Goal: Task Accomplishment & Management: Manage account settings

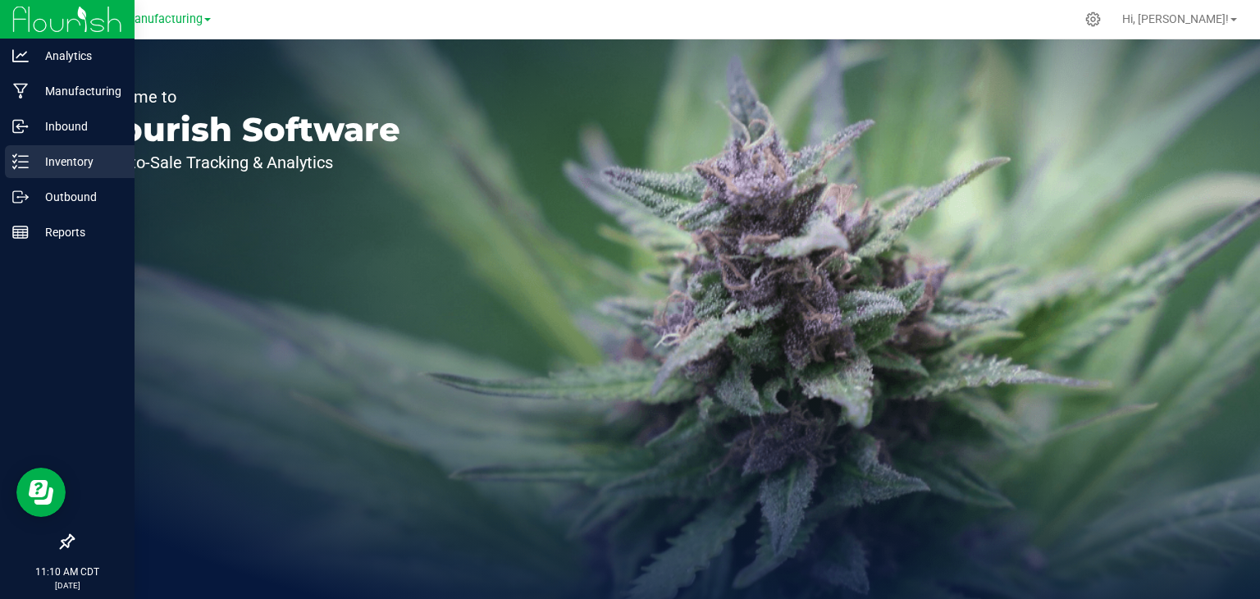
click at [37, 152] on p "Inventory" at bounding box center [78, 162] width 98 height 20
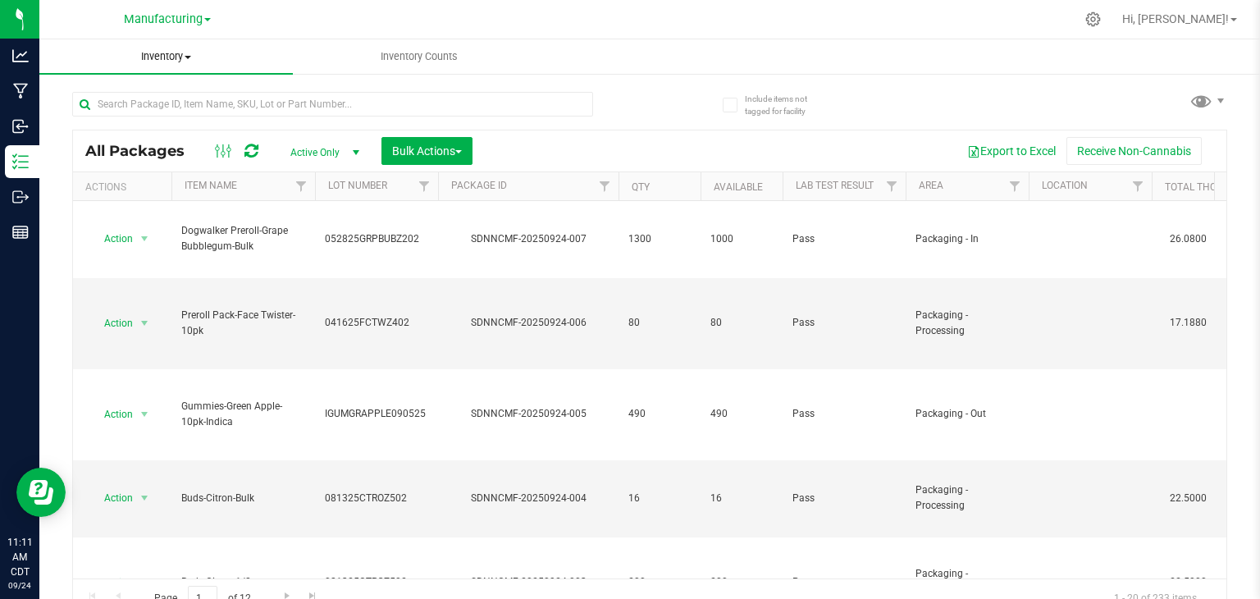
click at [180, 55] on span "Inventory" at bounding box center [166, 56] width 254 height 15
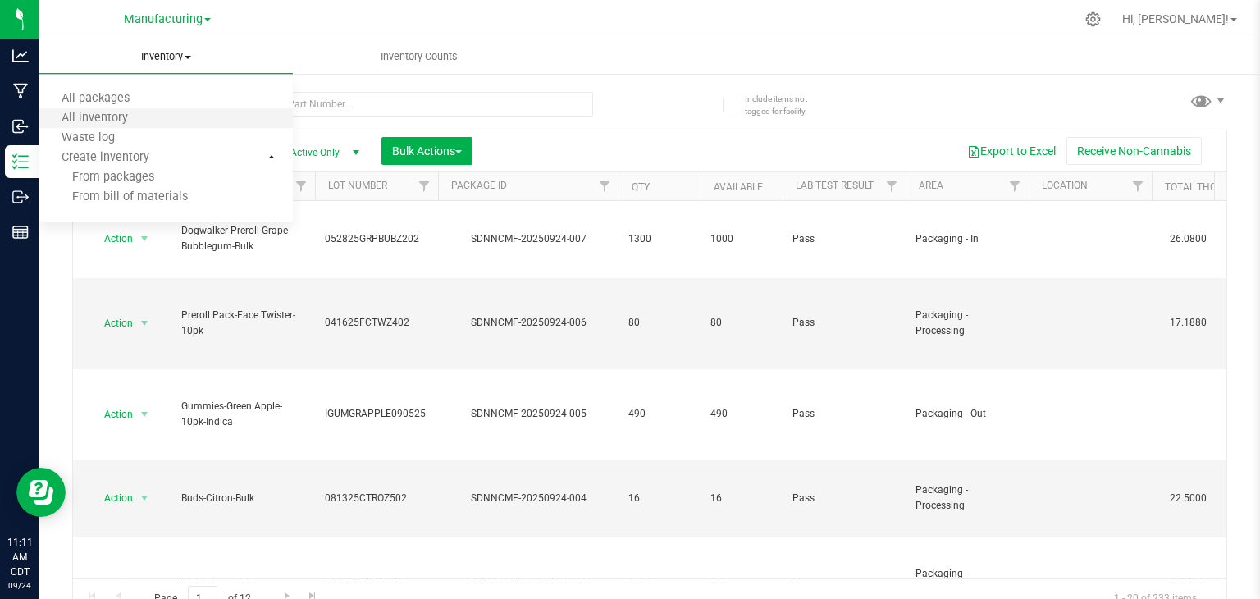
click at [167, 117] on li "All inventory" at bounding box center [166, 119] width 254 height 20
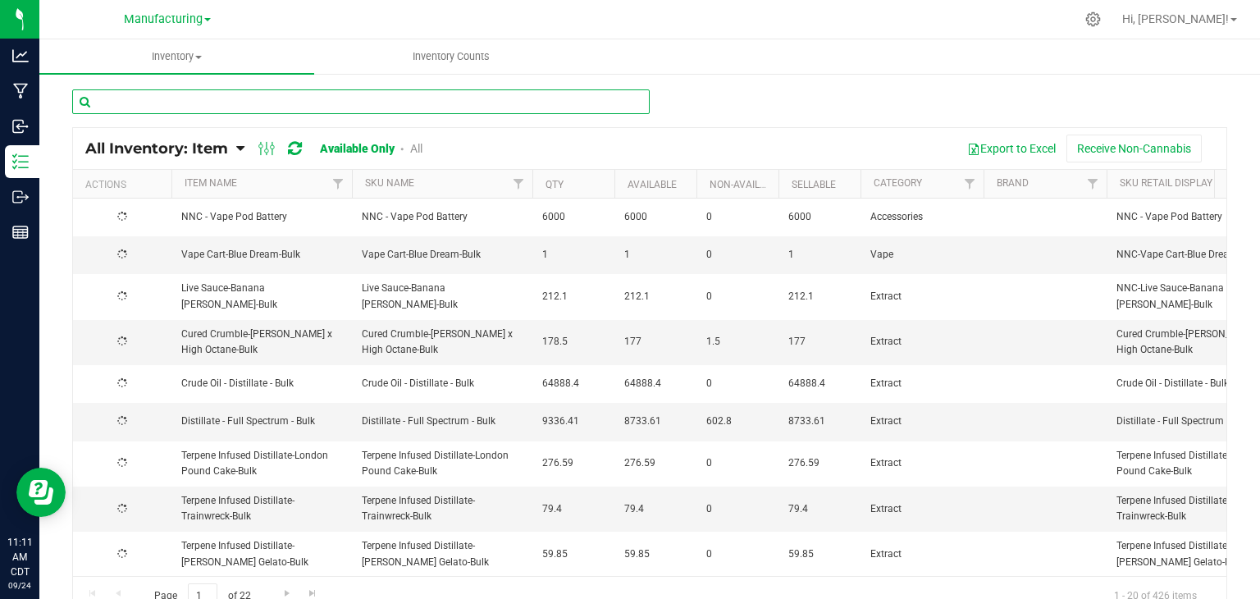
click at [183, 100] on input "text" at bounding box center [361, 101] width 578 height 25
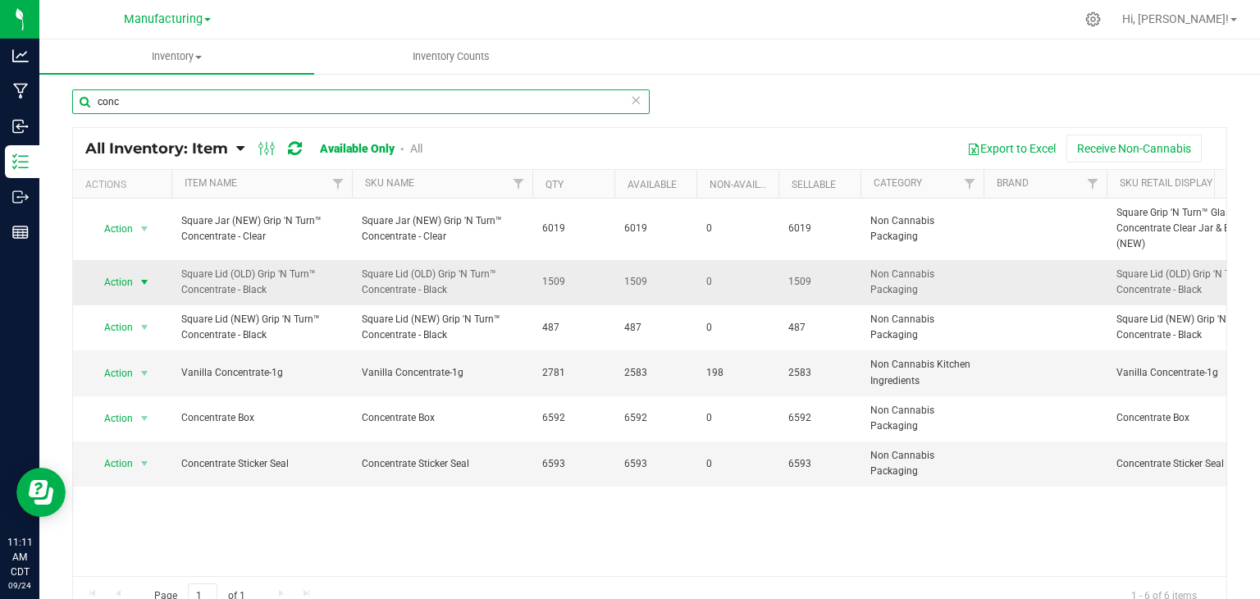
type input "conc"
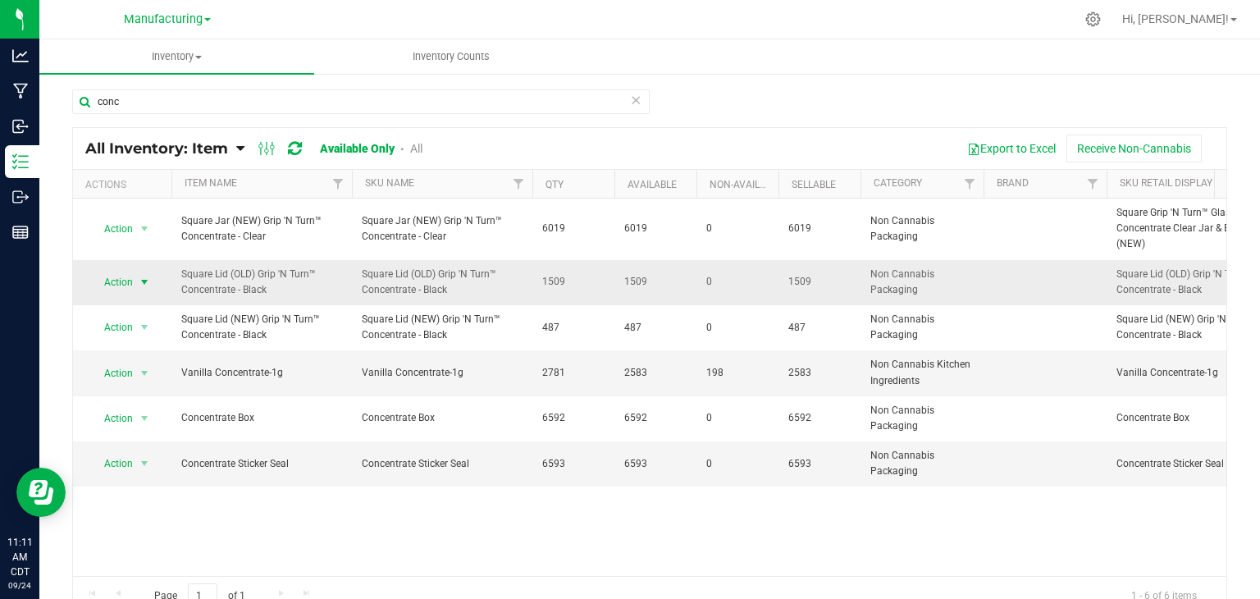
click at [143, 276] on span "select" at bounding box center [144, 282] width 13 height 13
click at [142, 308] on li "Adjust qty" at bounding box center [142, 308] width 104 height 25
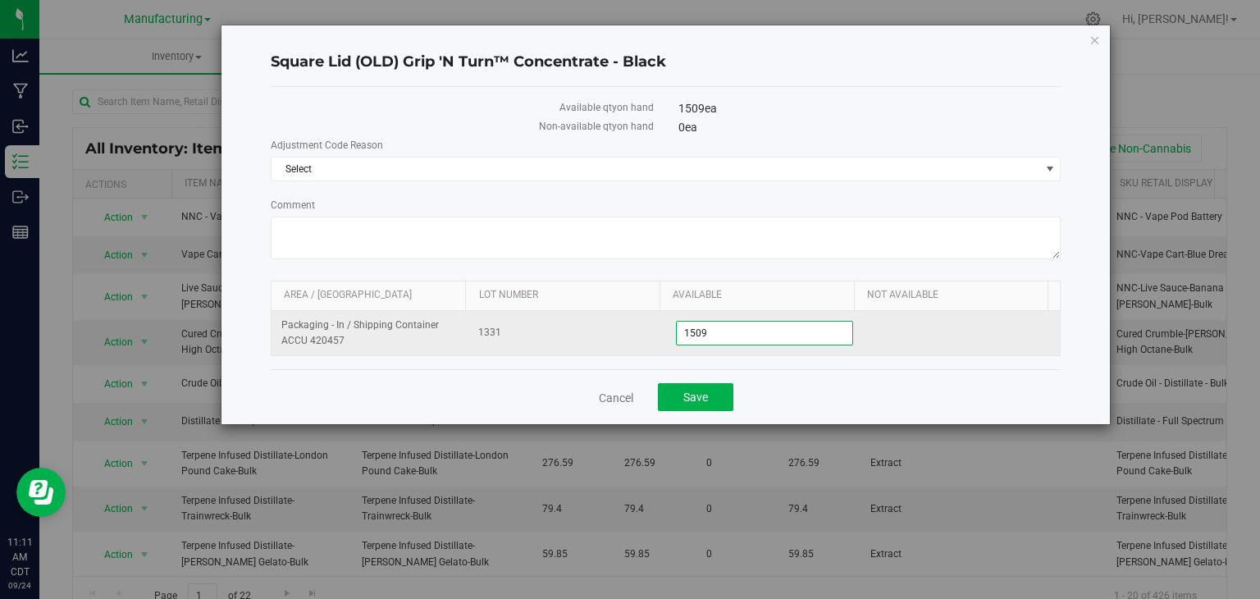
click at [715, 332] on span "1,509 1509" at bounding box center [764, 333] width 177 height 25
type input "1"
type input "0"
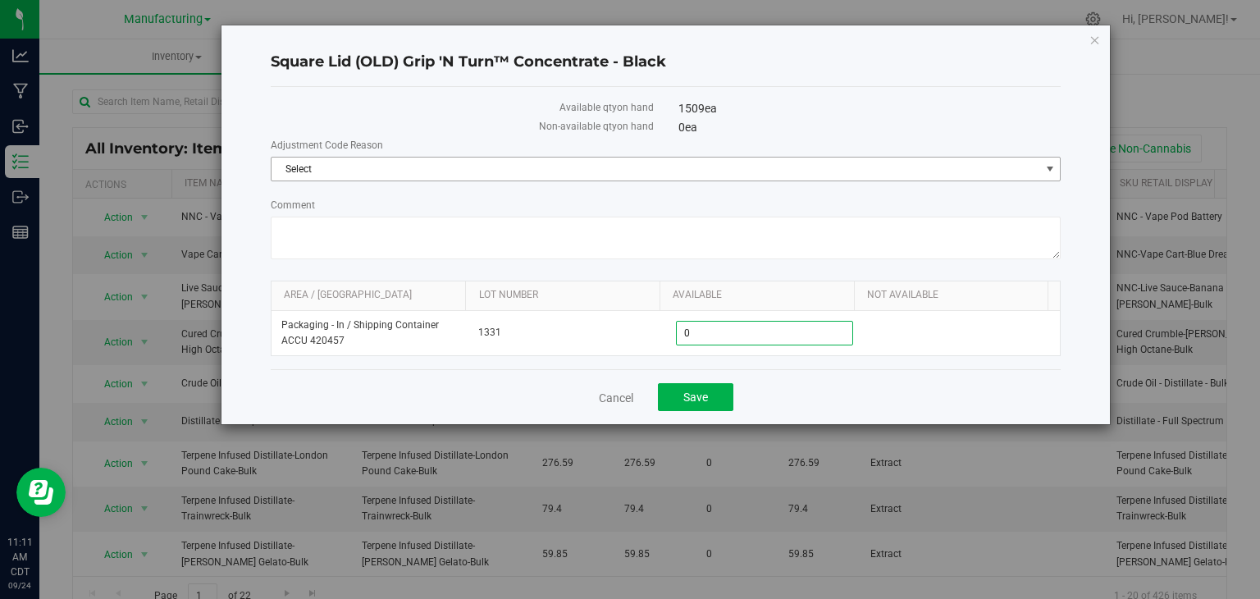
type input "0"
click at [364, 169] on span "Select" at bounding box center [656, 169] width 769 height 23
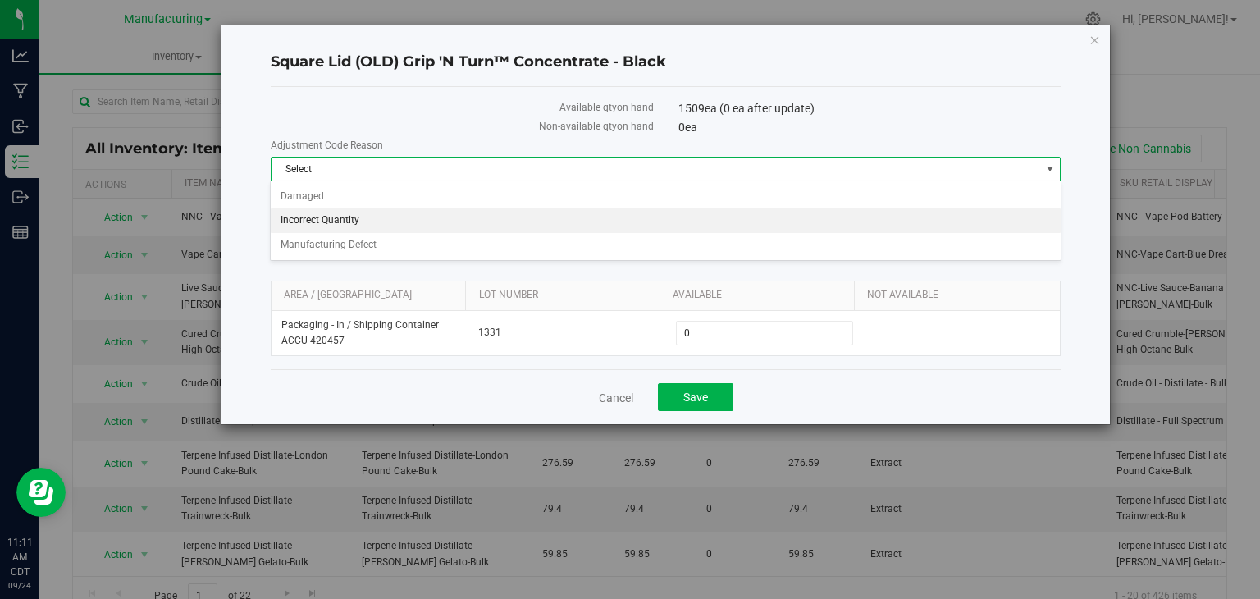
click at [353, 227] on li "Incorrect Quantity" at bounding box center [665, 220] width 789 height 25
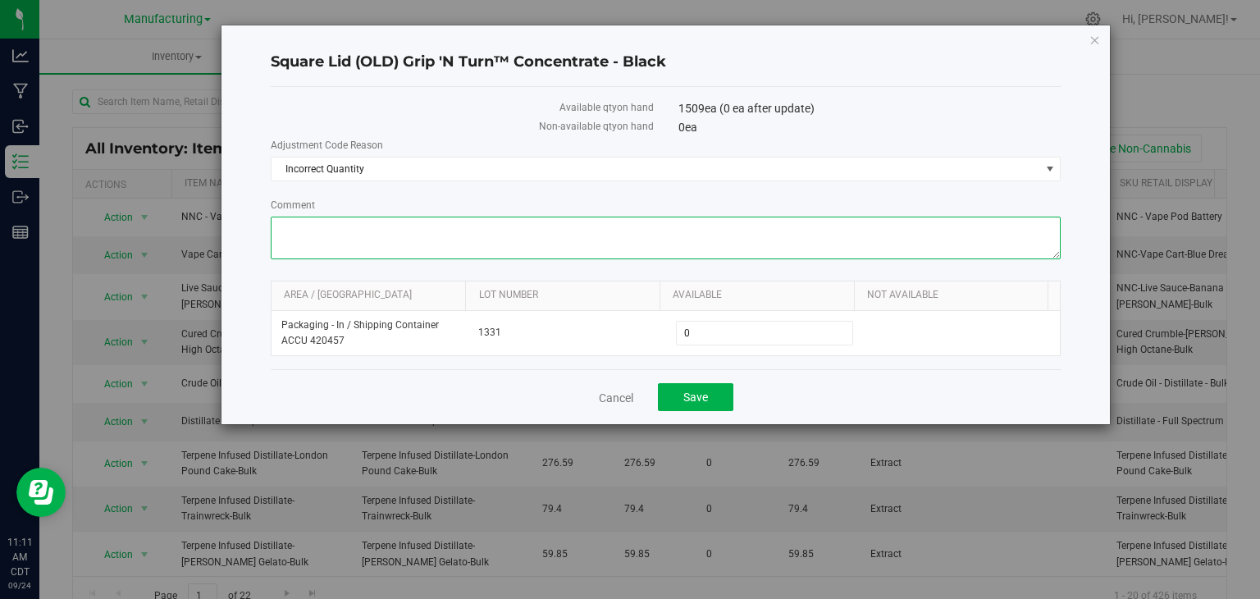
click at [352, 234] on textarea "Comment" at bounding box center [666, 238] width 791 height 43
type textarea "no longer using these"
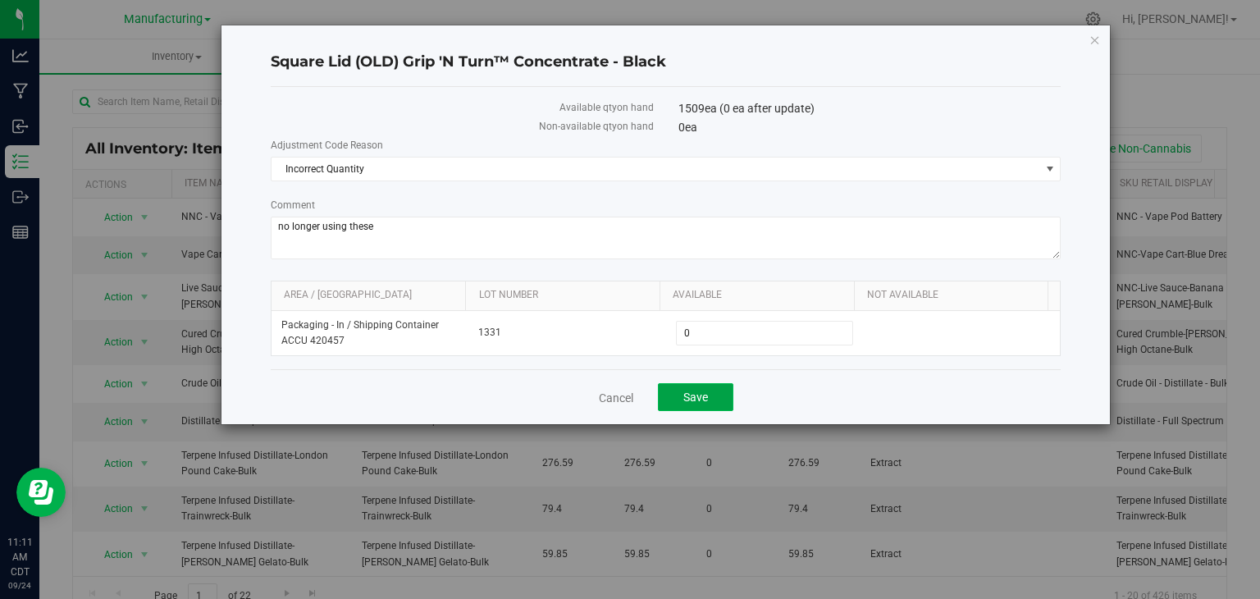
click at [701, 391] on span "Save" at bounding box center [696, 397] width 25 height 13
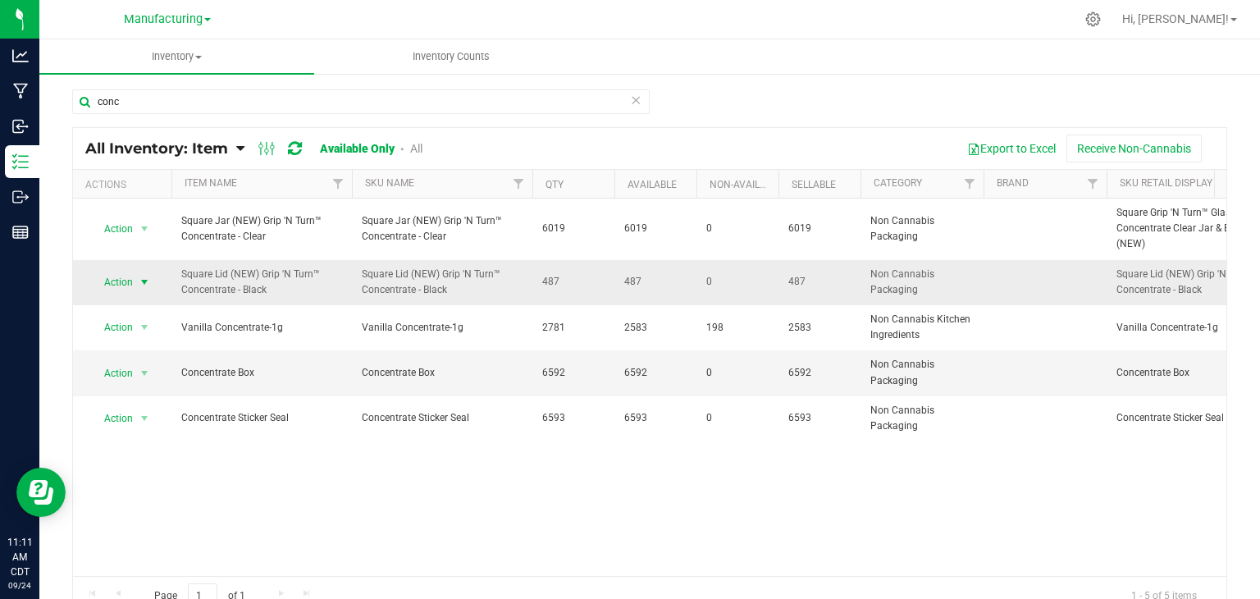
click at [148, 279] on span "select" at bounding box center [144, 282] width 13 height 13
click at [141, 309] on li "Adjust qty" at bounding box center [142, 308] width 104 height 25
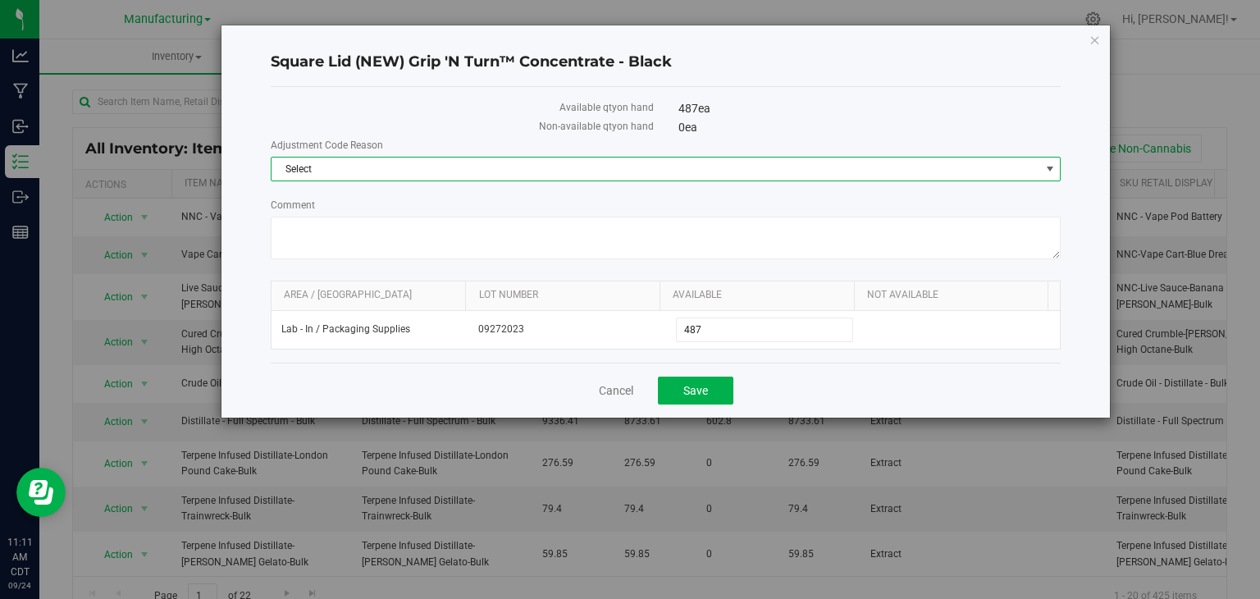
click at [354, 171] on span "Select" at bounding box center [656, 169] width 769 height 23
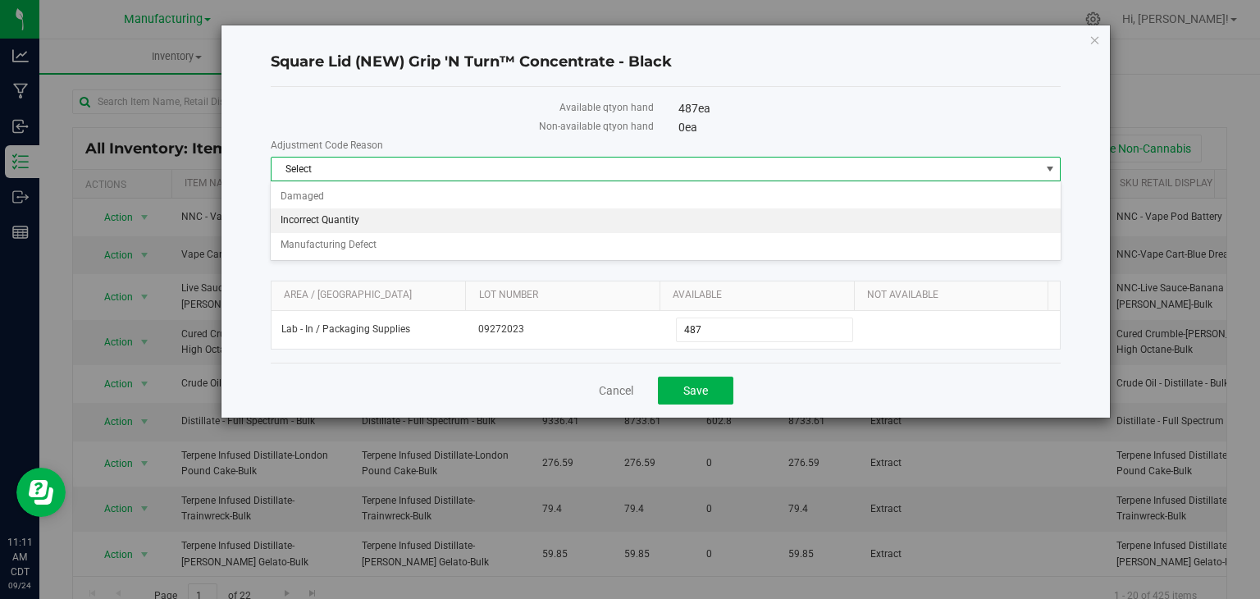
click at [355, 220] on li "Incorrect Quantity" at bounding box center [665, 220] width 789 height 25
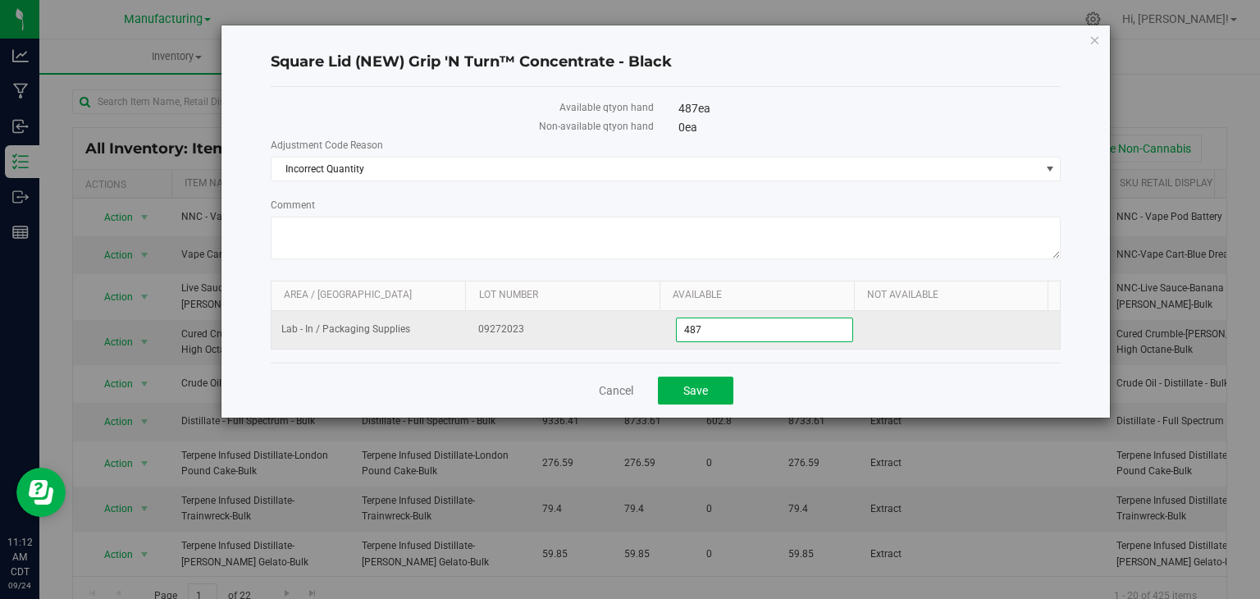
click at [702, 331] on span "487 487" at bounding box center [764, 330] width 177 height 25
type input "4"
type input "0"
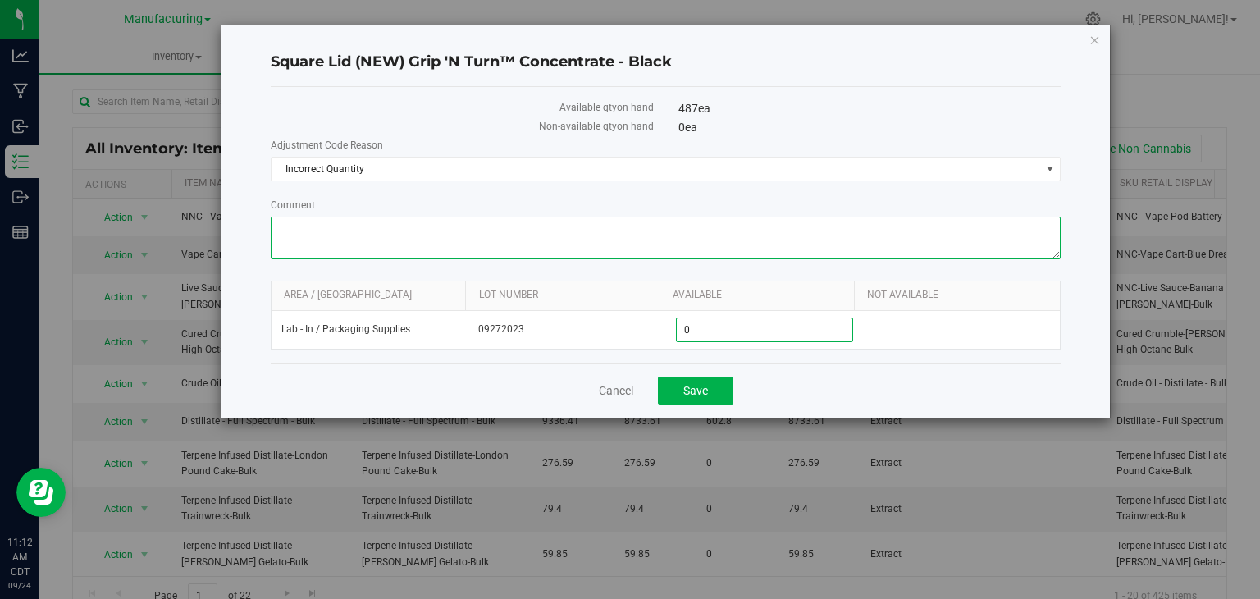
type input "0"
click at [378, 231] on textarea "Comment" at bounding box center [666, 238] width 791 height 43
type textarea "no longer using these"
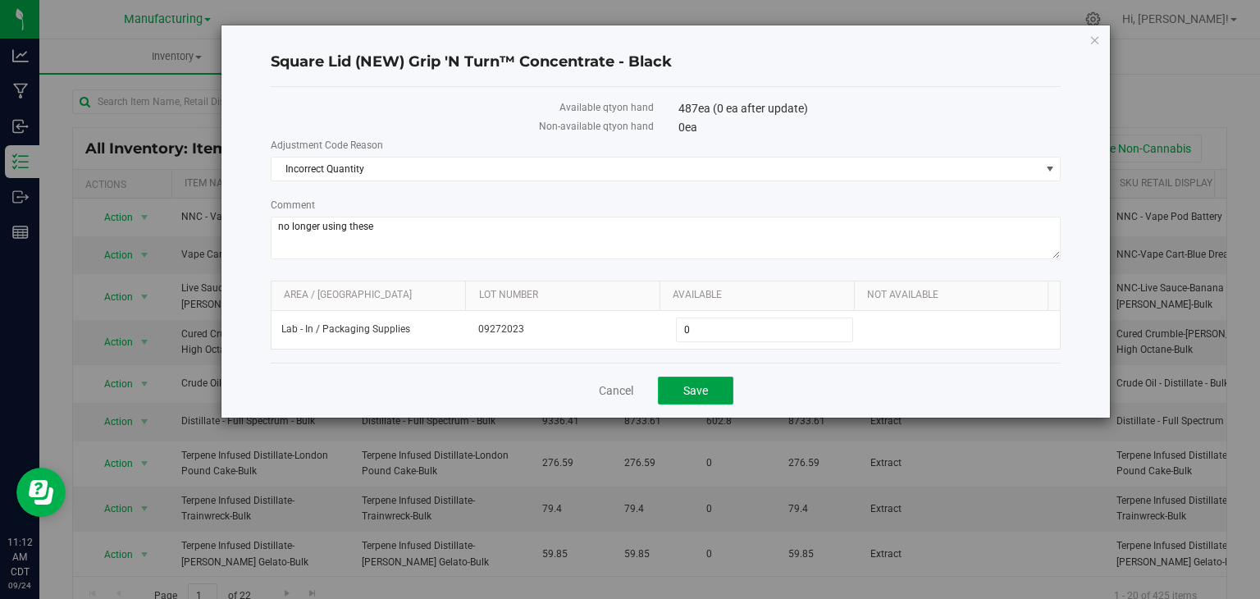
click at [676, 382] on button "Save" at bounding box center [695, 391] width 75 height 28
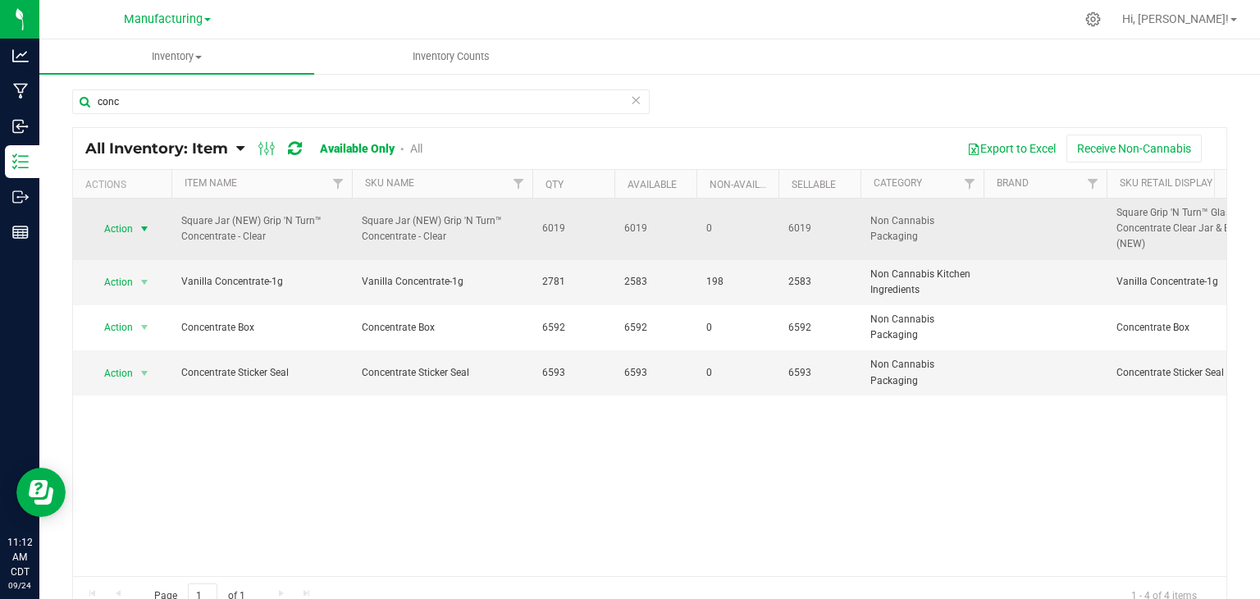
click at [148, 228] on span "select" at bounding box center [144, 228] width 13 height 13
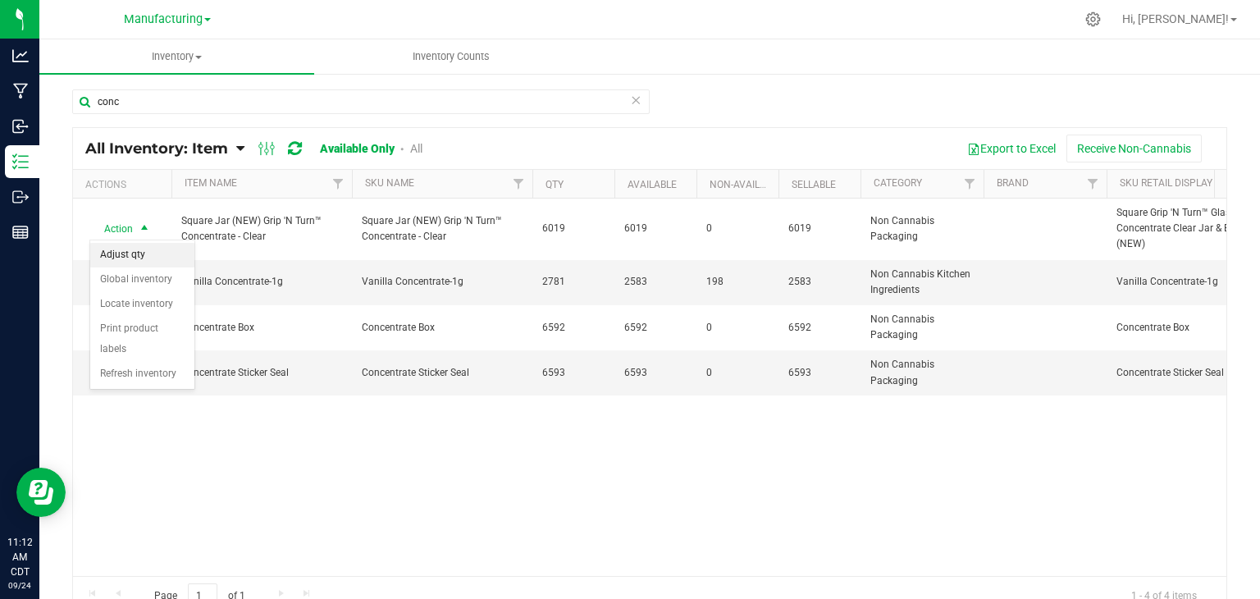
click at [153, 256] on li "Adjust qty" at bounding box center [142, 255] width 104 height 25
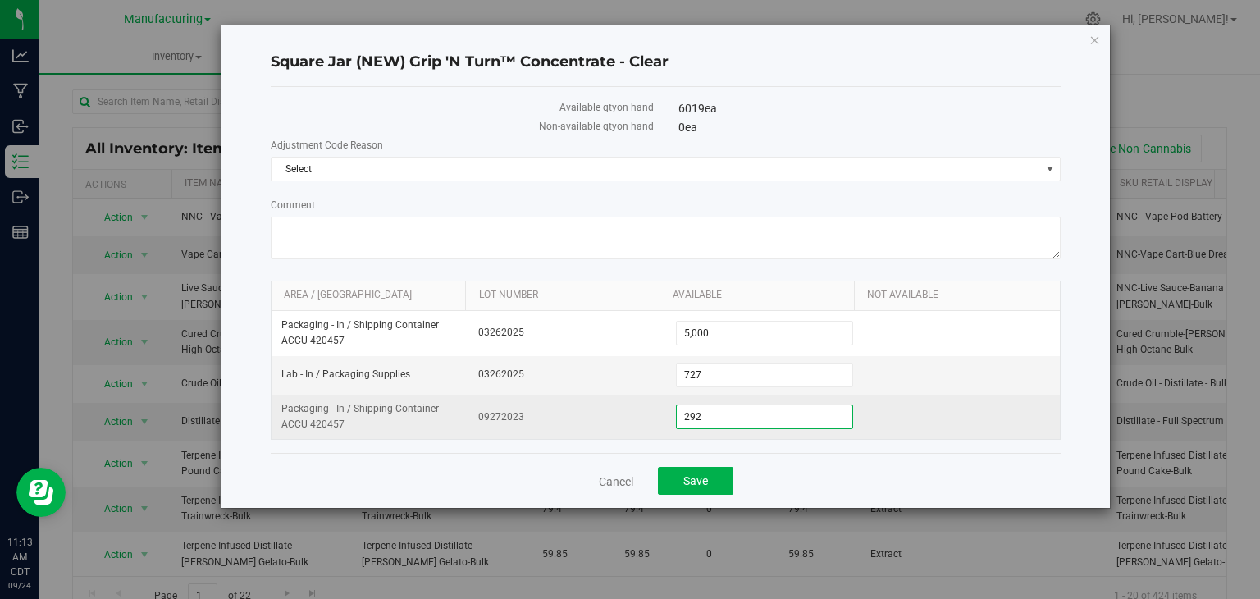
click at [698, 415] on span "292 292" at bounding box center [764, 417] width 177 height 25
type input "2"
type input "0"
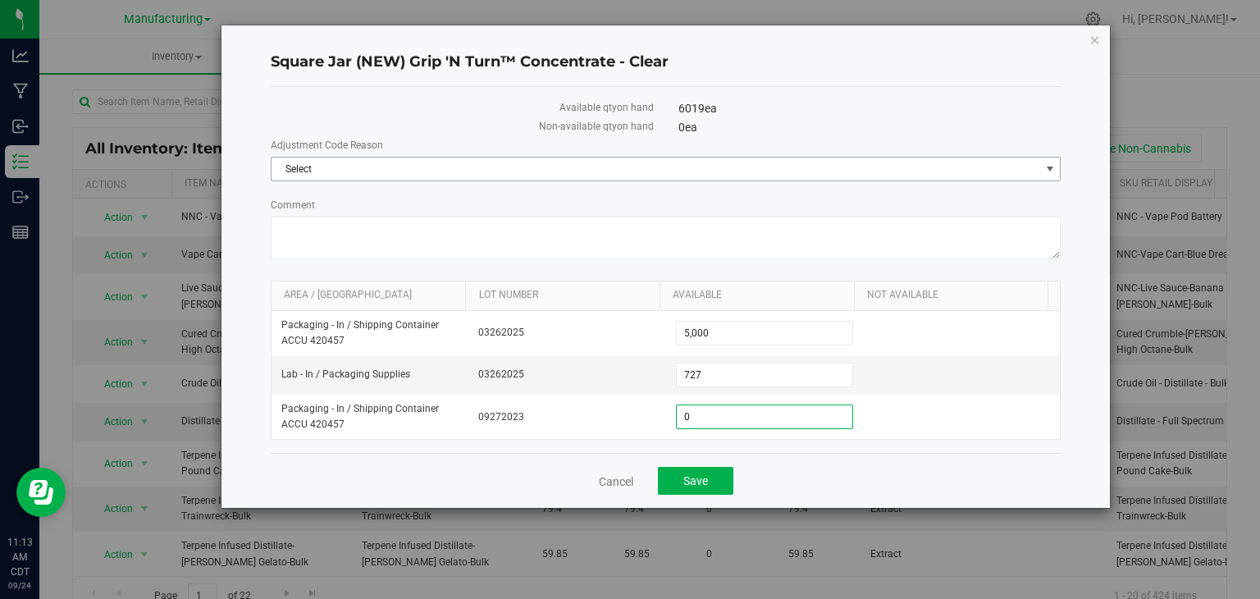
type input "0"
click at [333, 172] on span "Select" at bounding box center [656, 169] width 769 height 23
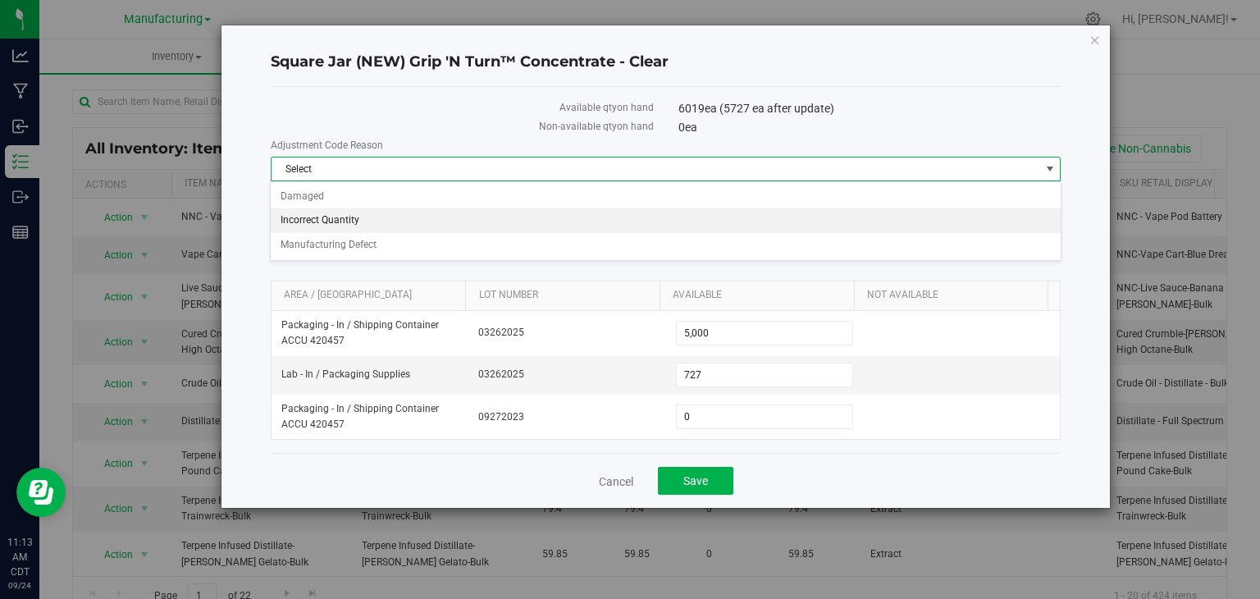
click at [345, 213] on li "Incorrect Quantity" at bounding box center [665, 220] width 789 height 25
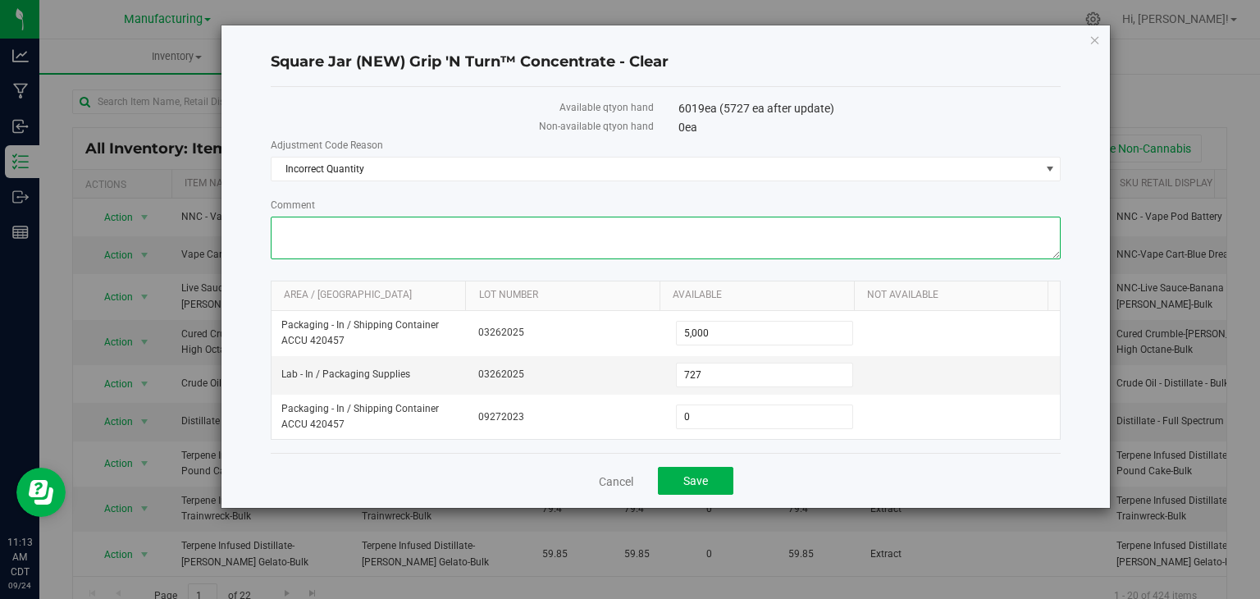
click at [350, 233] on textarea "Comment" at bounding box center [666, 238] width 791 height 43
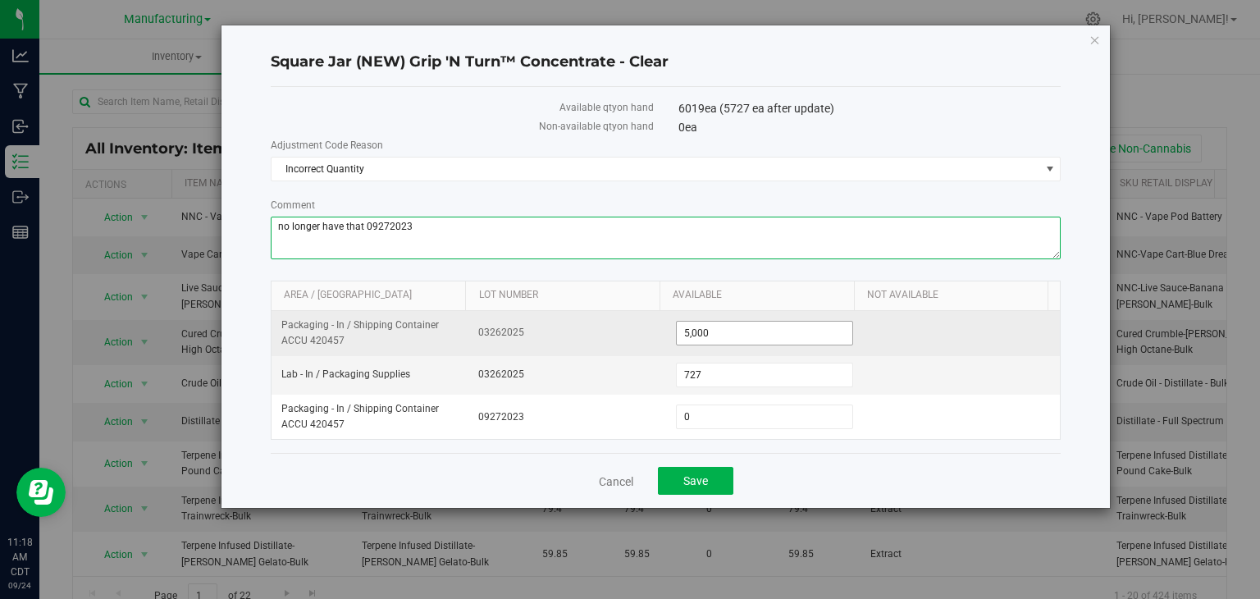
type textarea "no longer have that 09272023"
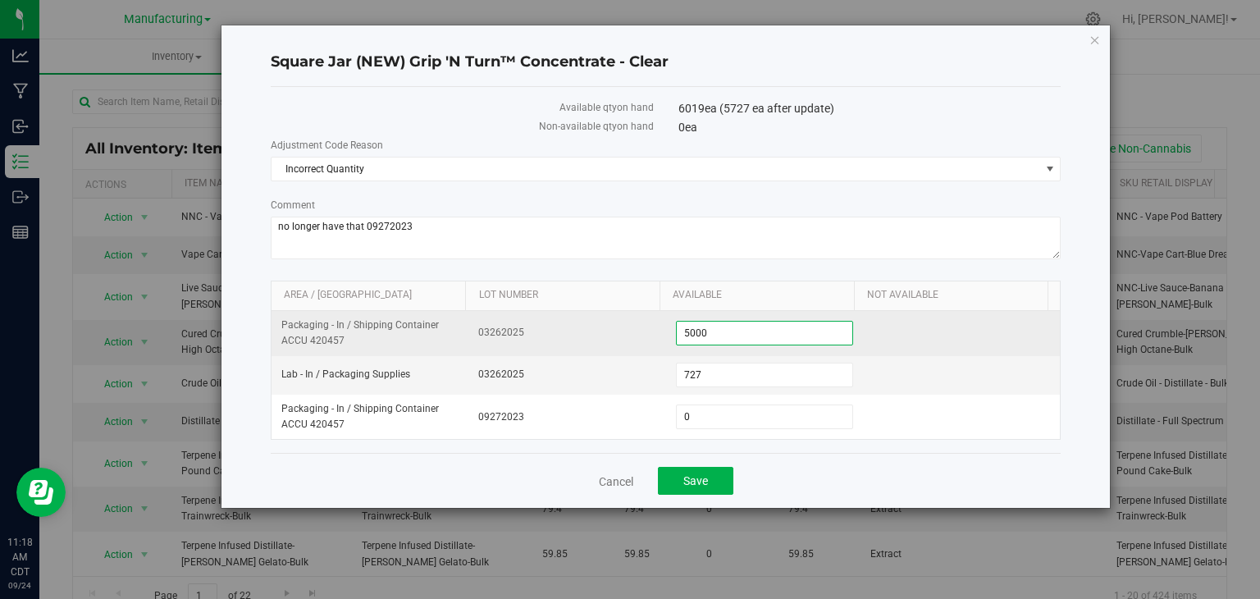
click at [709, 329] on span "5,000 5000" at bounding box center [764, 333] width 177 height 25
type input "5"
type input "4400"
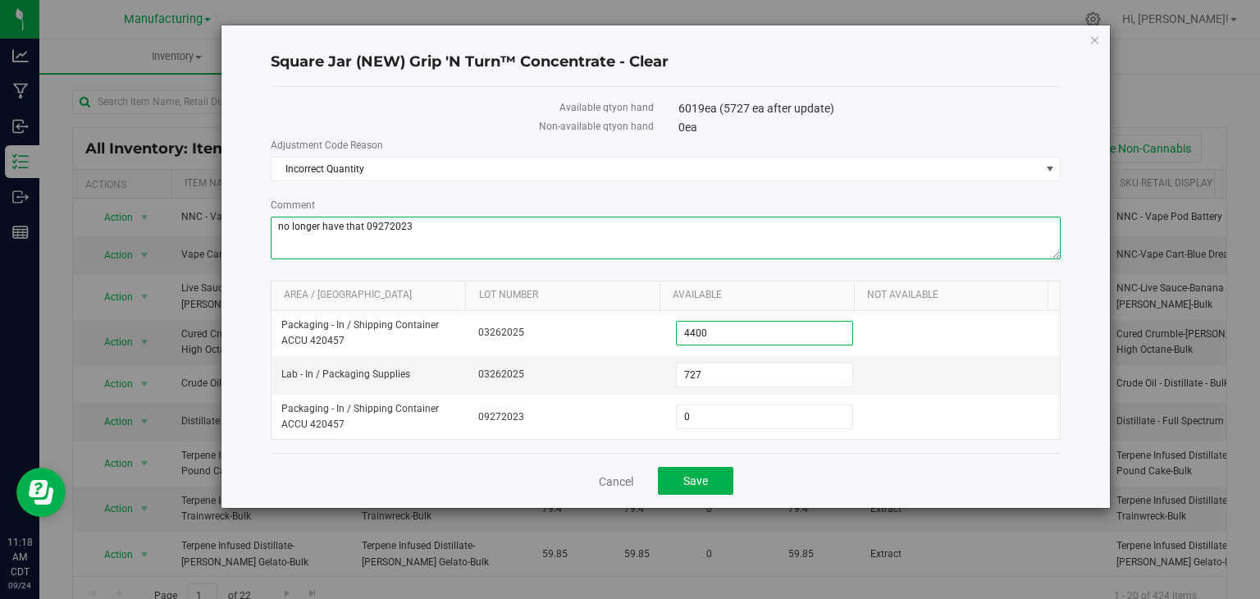
type input "4,400"
click at [453, 231] on textarea "Comment" at bounding box center [666, 238] width 791 height 43
click at [408, 235] on textarea "Comment" at bounding box center [666, 238] width 791 height 43
click at [483, 244] on textarea "Comment" at bounding box center [666, 238] width 791 height 43
type textarea "no longer have that 09272023 also did inventory counts on these in all areas [D…"
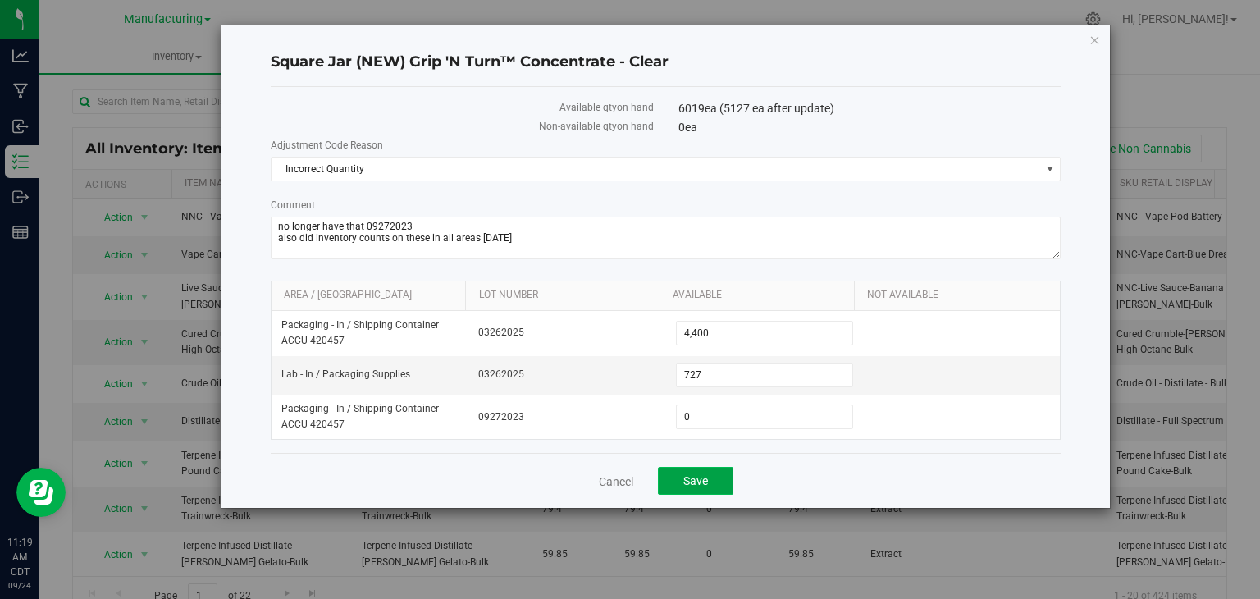
click at [712, 482] on button "Save" at bounding box center [695, 481] width 75 height 28
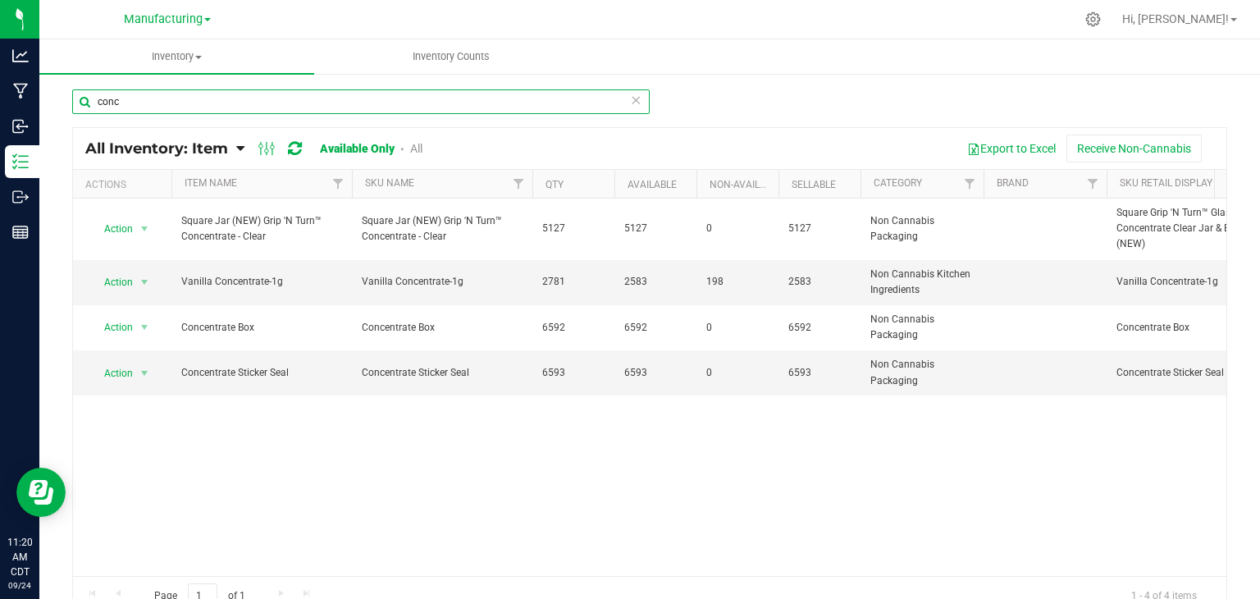
click at [140, 109] on input "conc" at bounding box center [361, 101] width 578 height 25
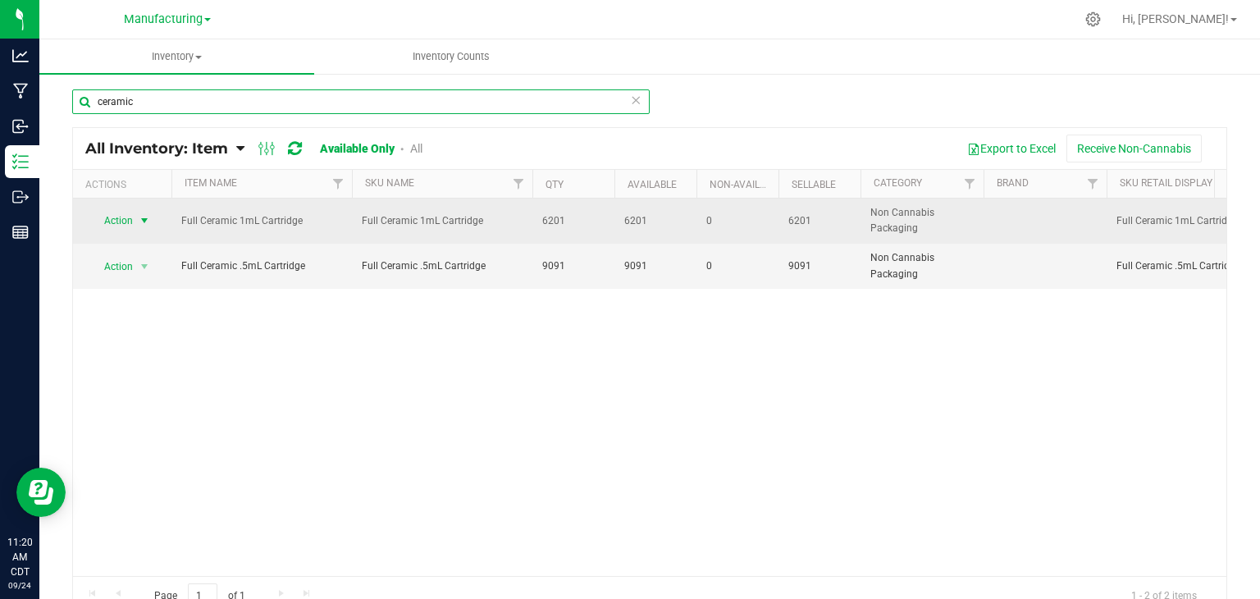
type input "ceramic"
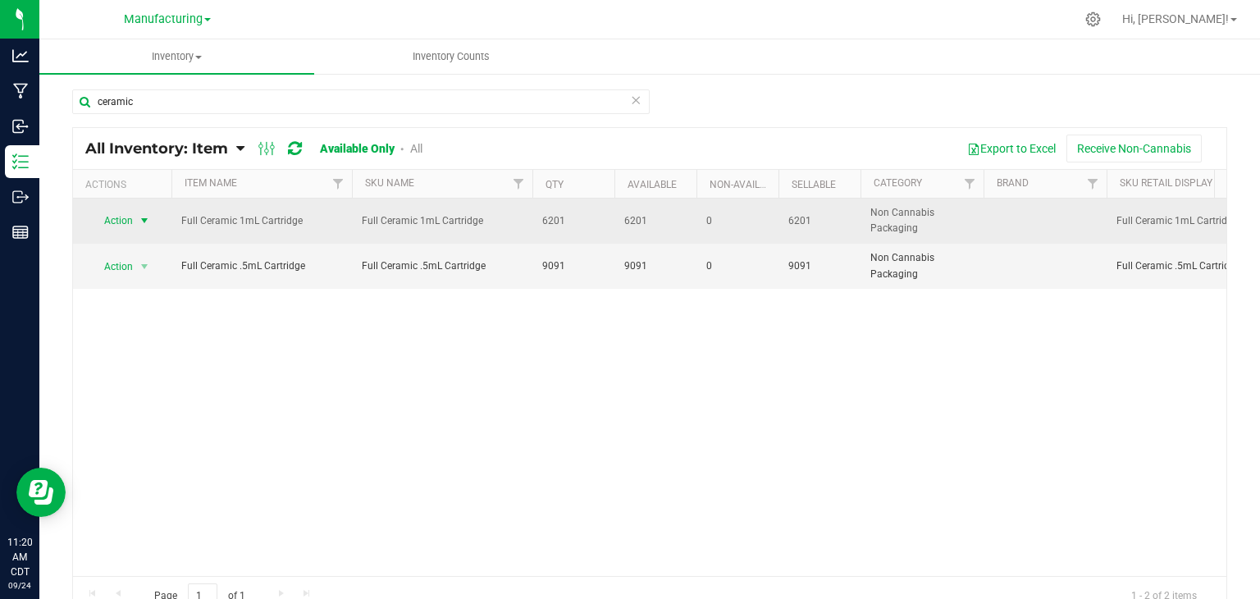
click at [149, 217] on span "select" at bounding box center [144, 220] width 13 height 13
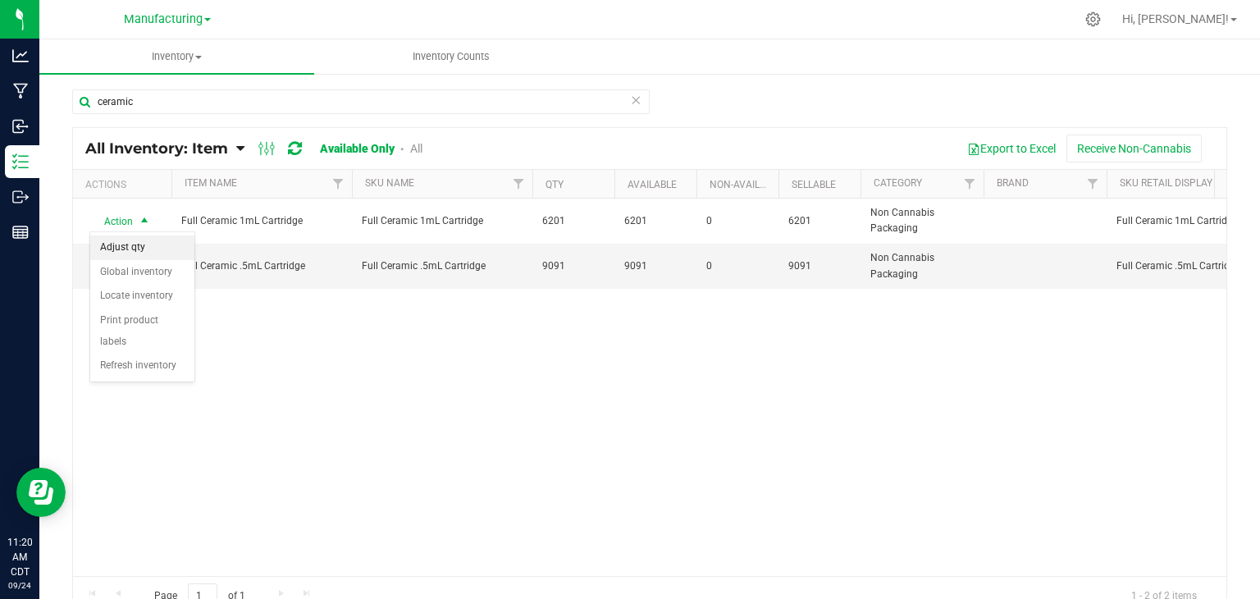
click at [145, 252] on li "Adjust qty" at bounding box center [142, 248] width 104 height 25
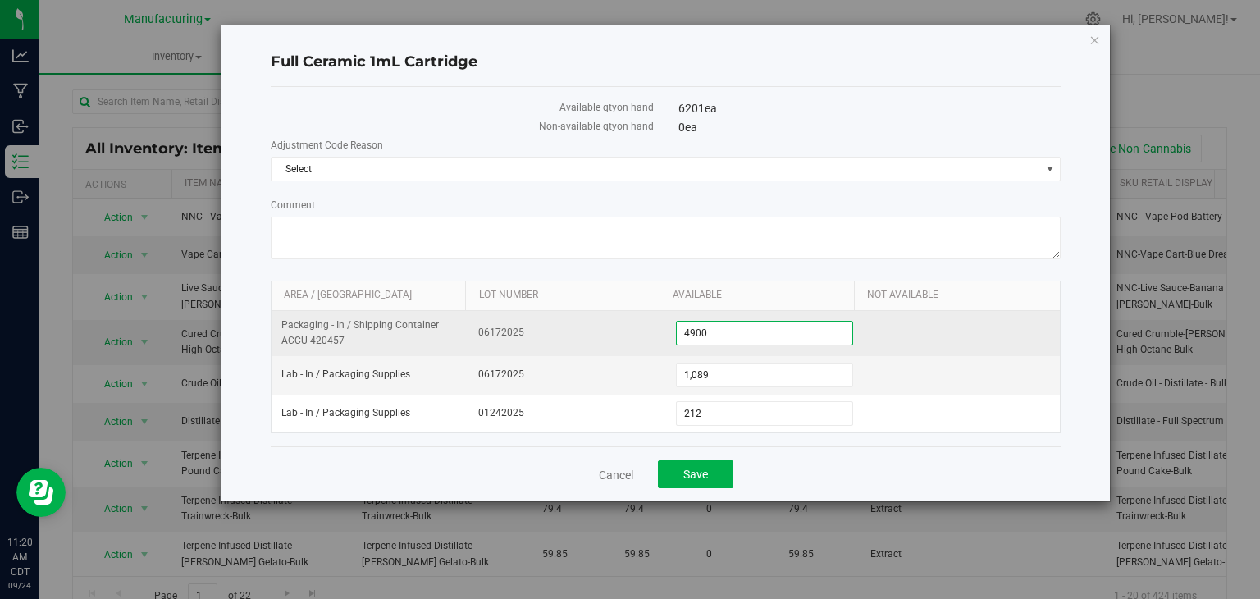
click at [718, 334] on span "4,900 4900" at bounding box center [764, 333] width 177 height 25
type input "4"
type input "3500"
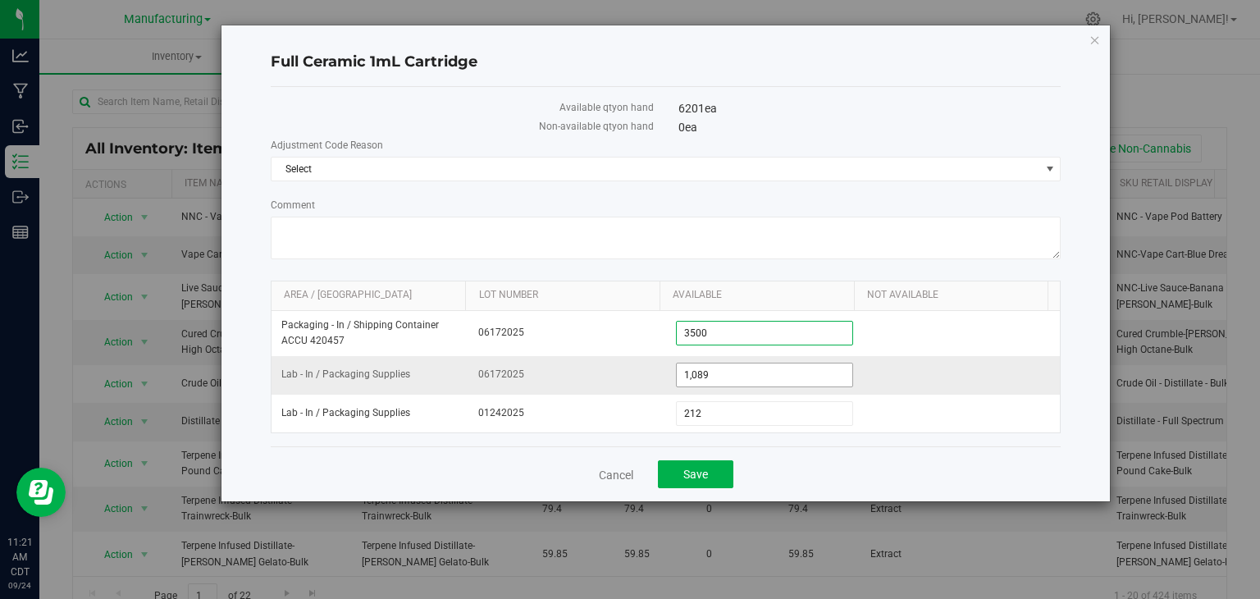
type input "3,500"
click at [729, 365] on span "1,089 1089" at bounding box center [764, 375] width 177 height 25
type input "1"
type input "2400"
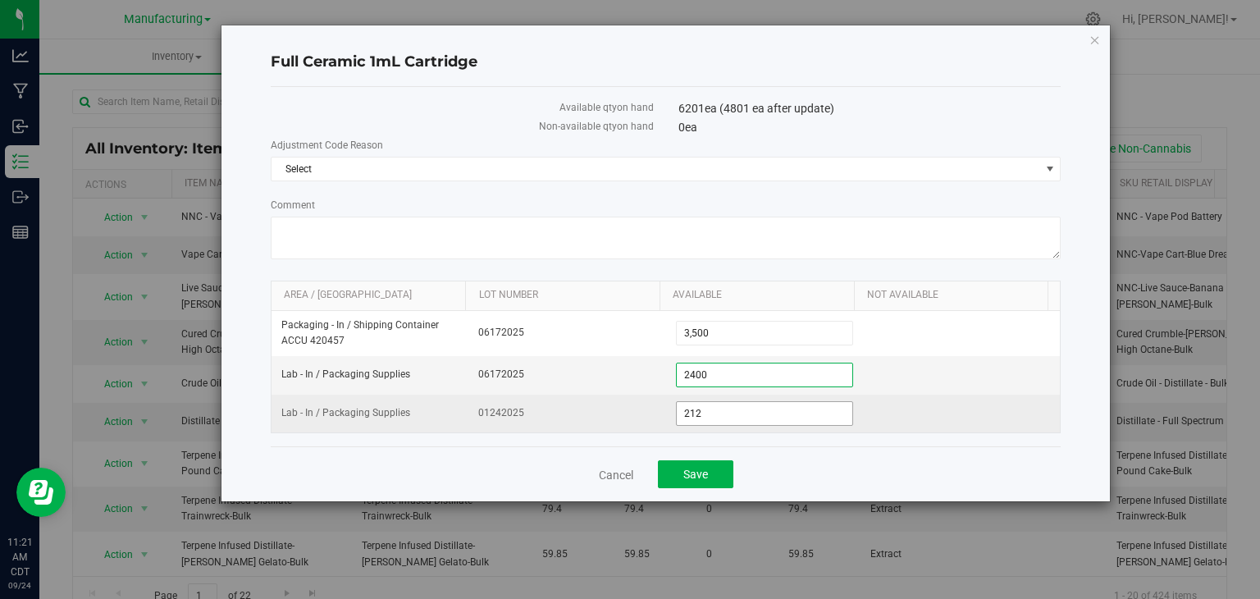
type input "2,400"
click at [722, 418] on span "212 212" at bounding box center [764, 413] width 177 height 25
type input "2"
type input "0"
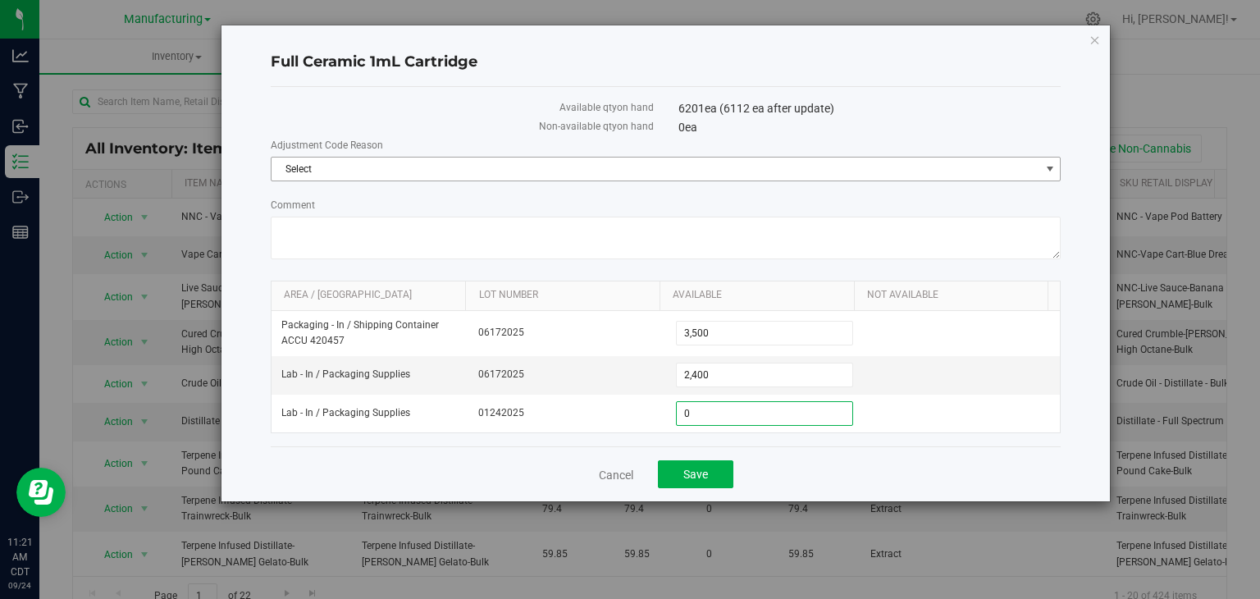
type input "0"
click at [359, 168] on span "Select" at bounding box center [656, 169] width 769 height 23
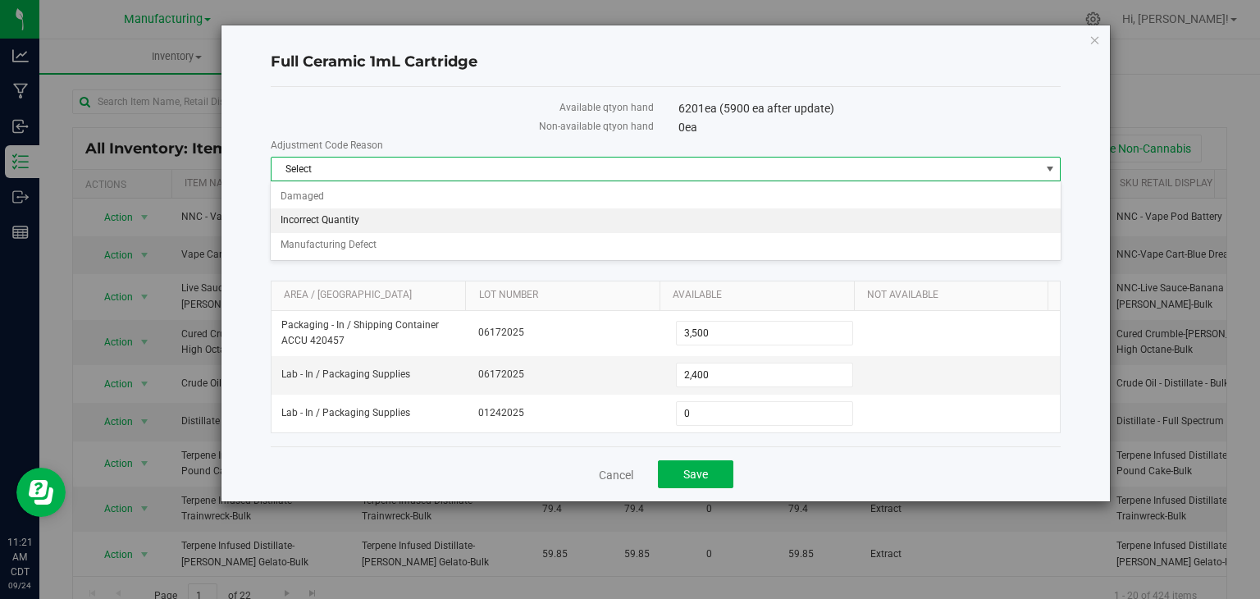
click at [354, 213] on li "Incorrect Quantity" at bounding box center [665, 220] width 789 height 25
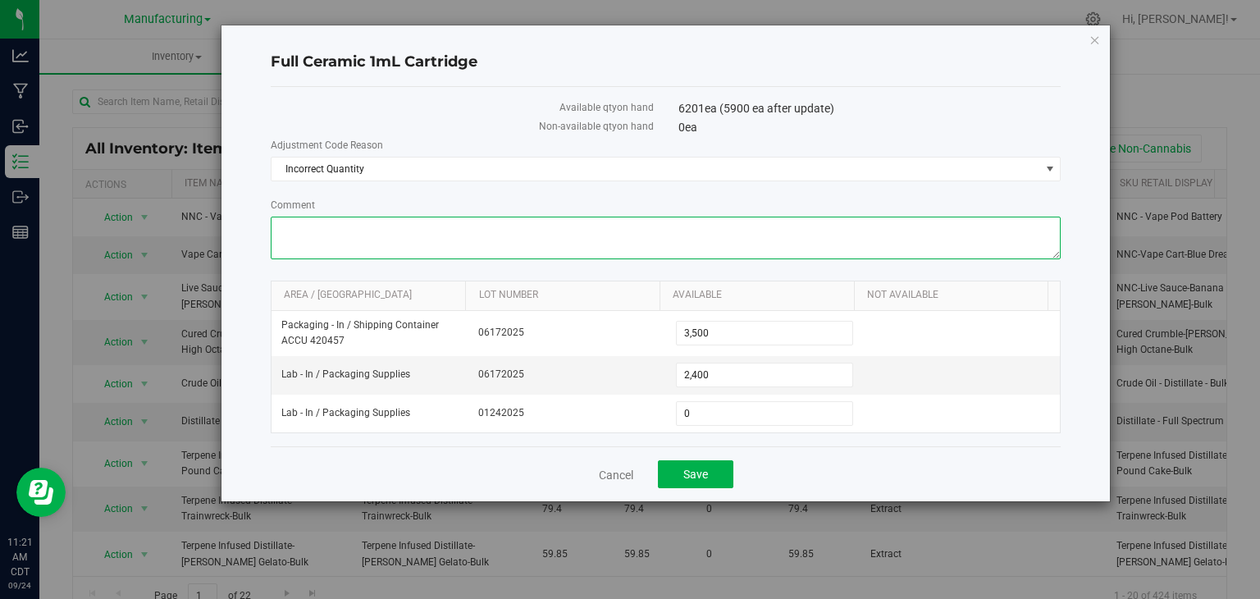
click at [352, 241] on textarea "Comment" at bounding box center [666, 238] width 791 height 43
type textarea "did inventory counts on this package in all areas [DATE]"
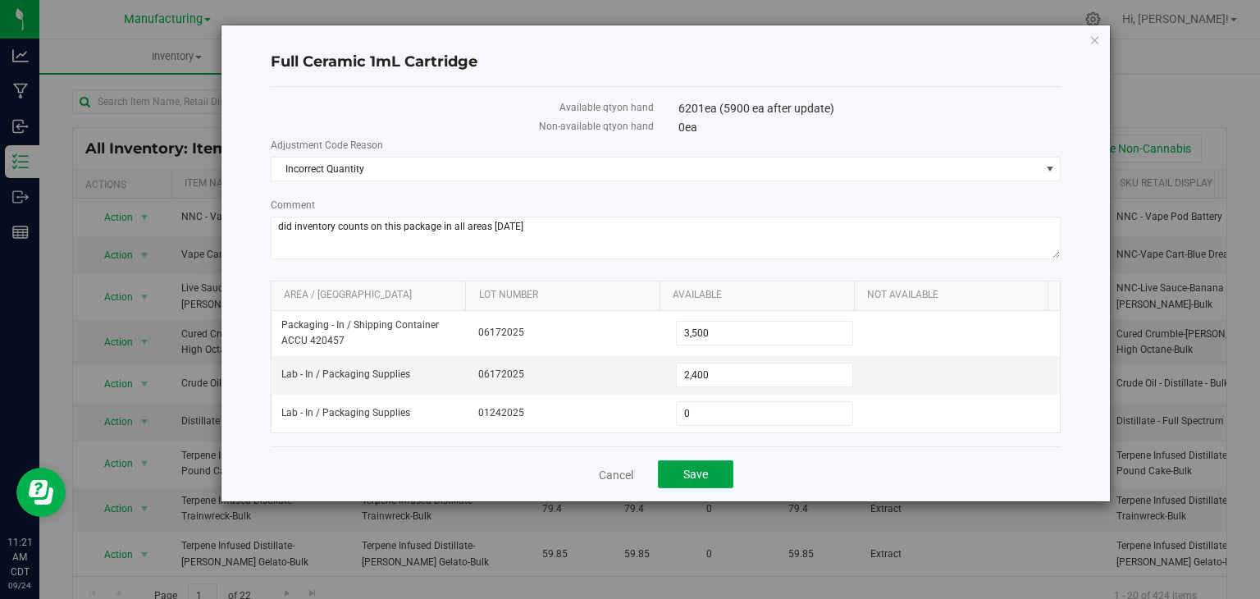
click at [709, 482] on button "Save" at bounding box center [695, 474] width 75 height 28
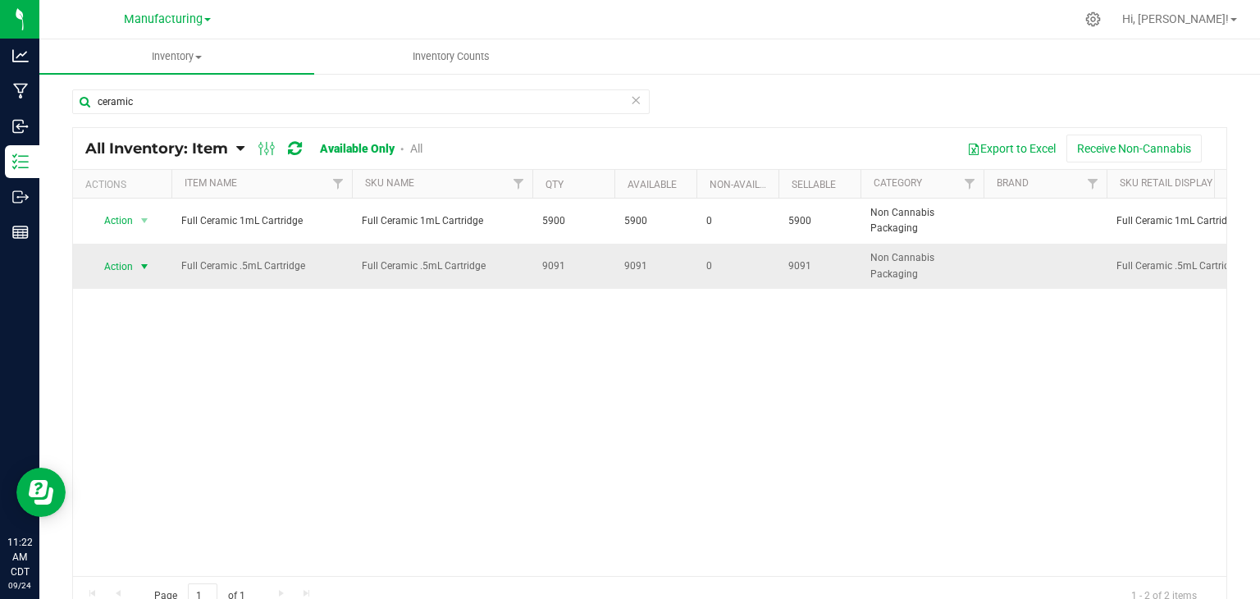
click at [144, 268] on span "select" at bounding box center [144, 266] width 13 height 13
click at [149, 290] on li "Adjust qty" at bounding box center [142, 293] width 104 height 25
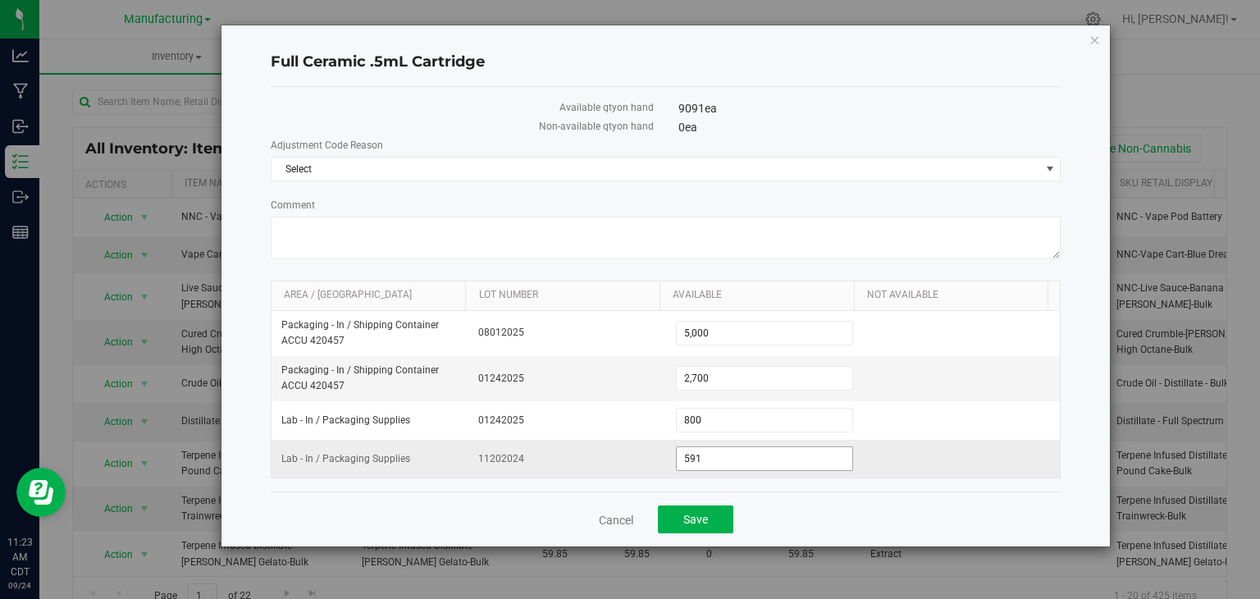
click at [711, 460] on span "591 591" at bounding box center [764, 458] width 177 height 25
type input "587"
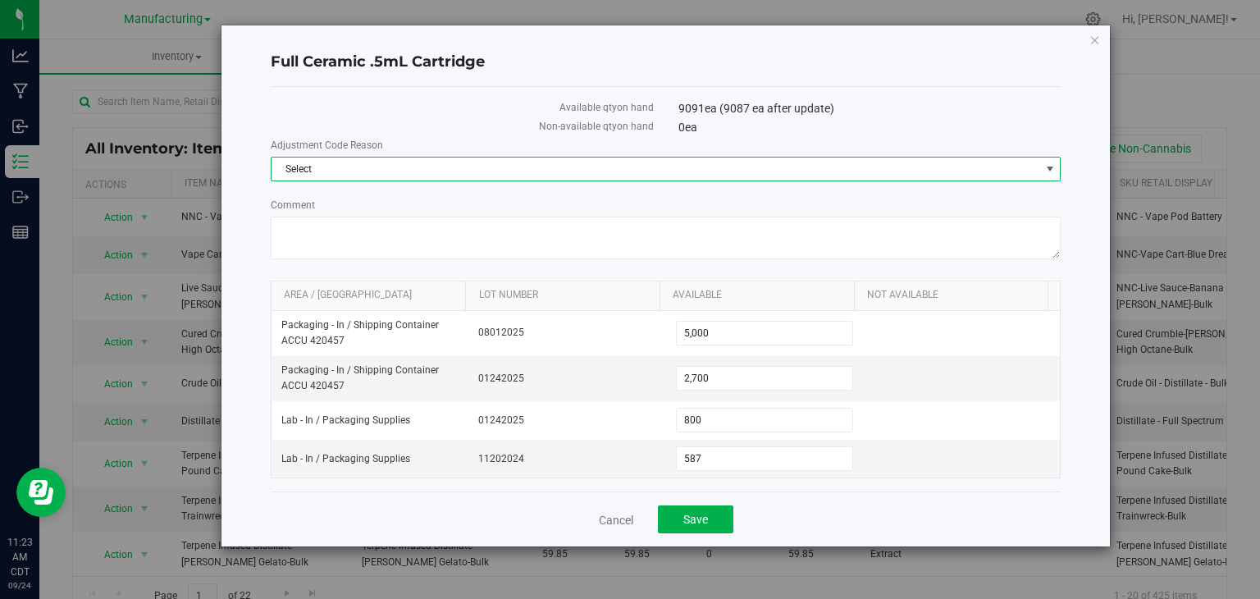
click at [312, 168] on span "Select" at bounding box center [656, 169] width 769 height 23
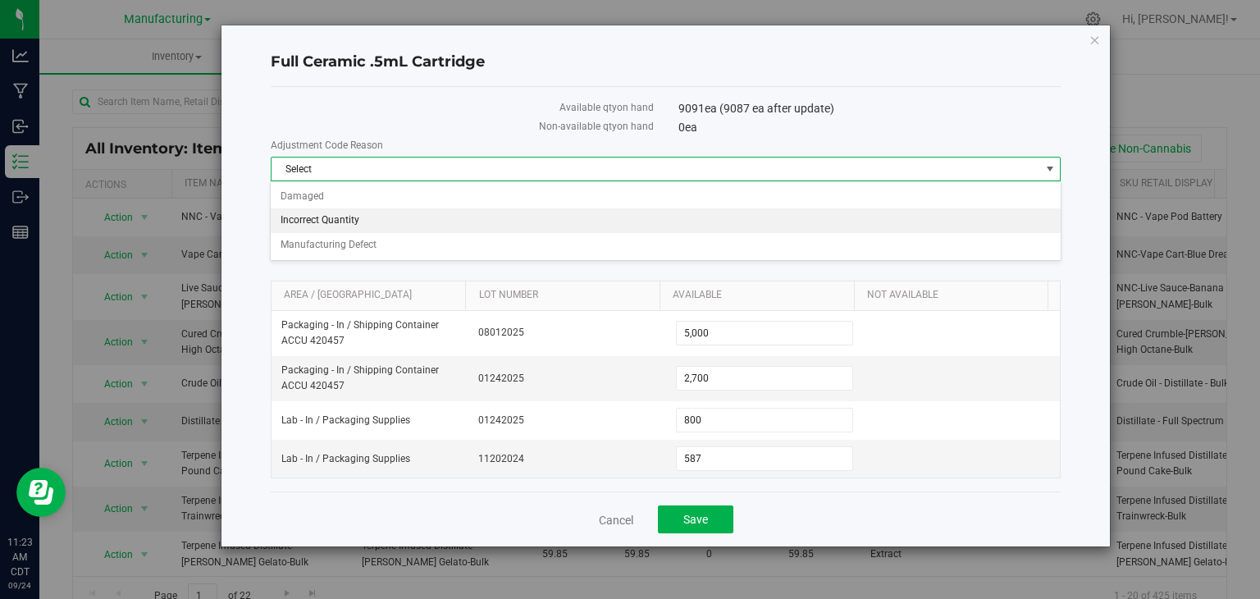
click at [323, 222] on li "Incorrect Quantity" at bounding box center [665, 220] width 789 height 25
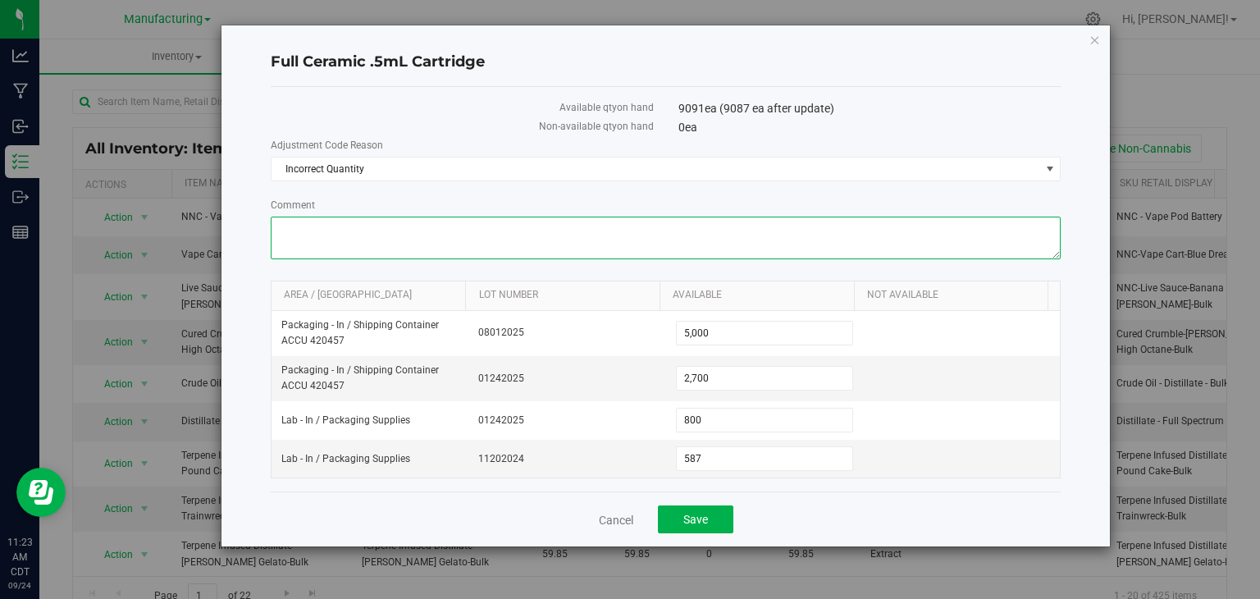
drag, startPoint x: 325, startPoint y: 238, endPoint x: 476, endPoint y: 106, distance: 200.6
click at [476, 106] on div "Available qty on hand 9091 ea (9087 ea after update) Non-available qty on hand …" at bounding box center [666, 289] width 791 height 405
type textarea "did inventory counts on this package in all areas [DATE]"
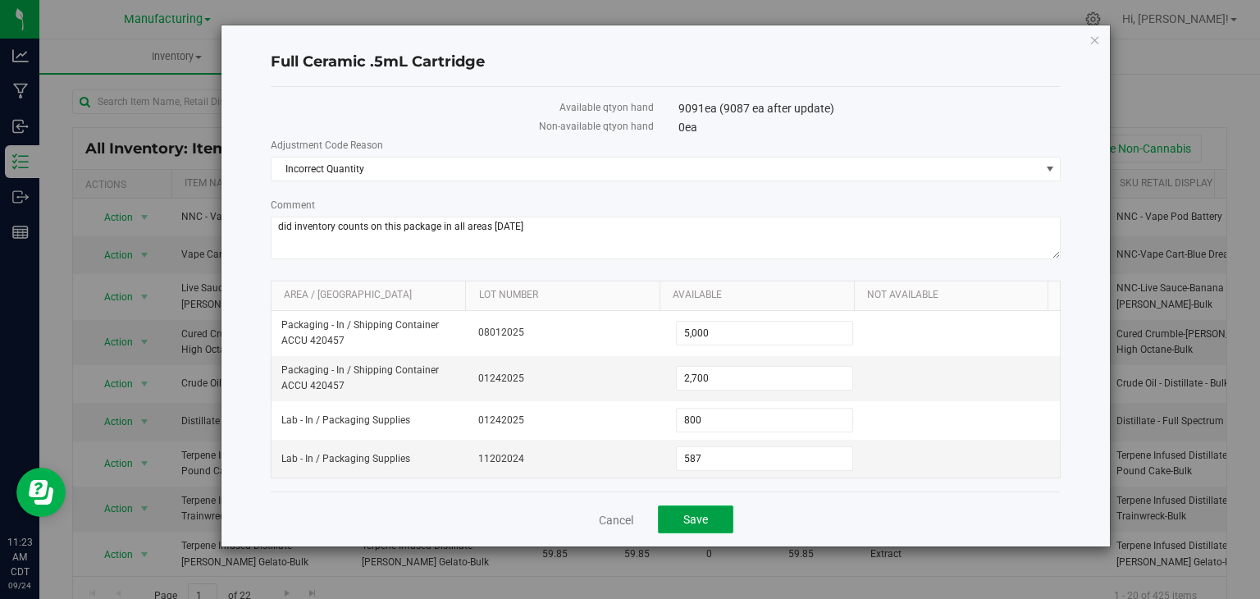
click at [725, 514] on button "Save" at bounding box center [695, 520] width 75 height 28
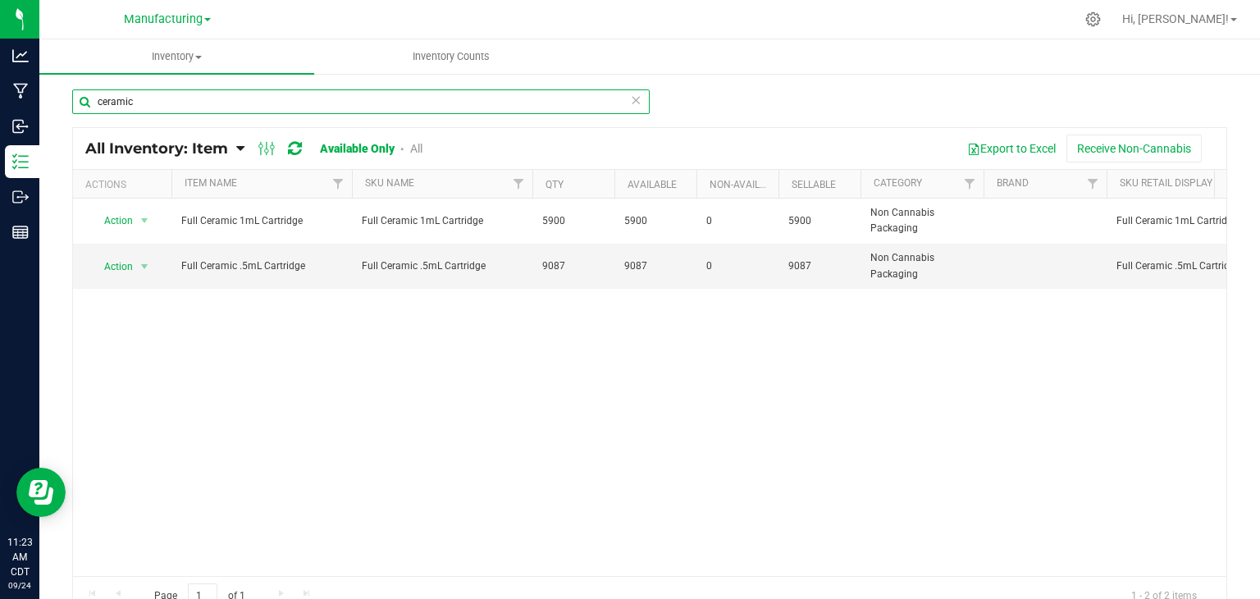
click at [158, 95] on input "ceramic" at bounding box center [361, 101] width 578 height 25
type input "c"
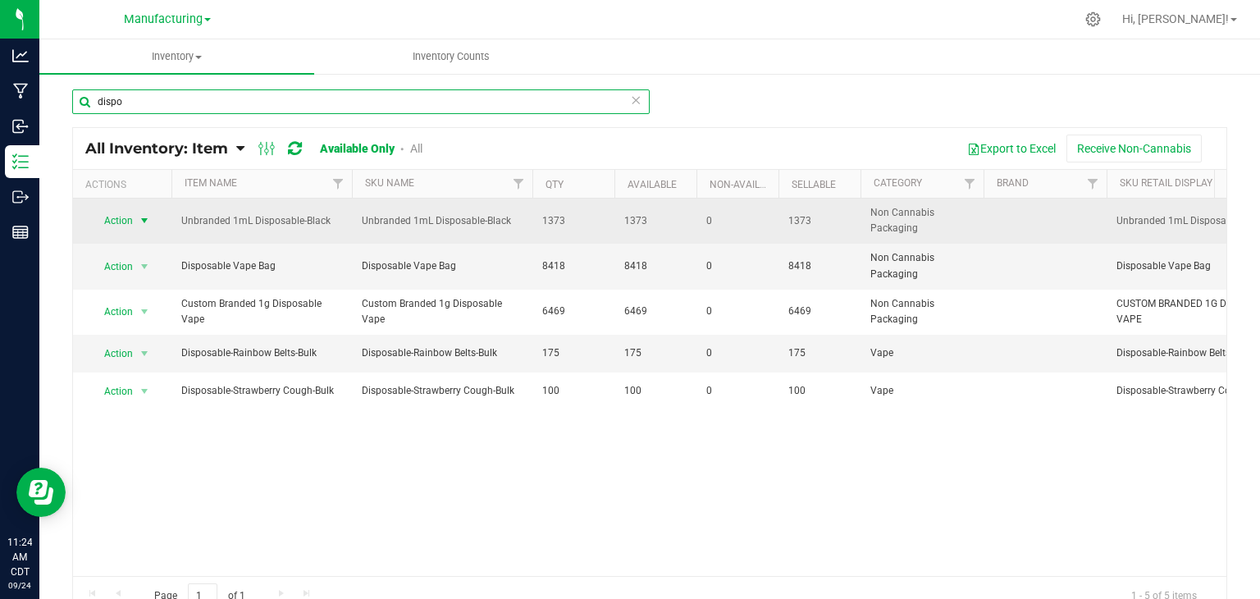
type input "dispo"
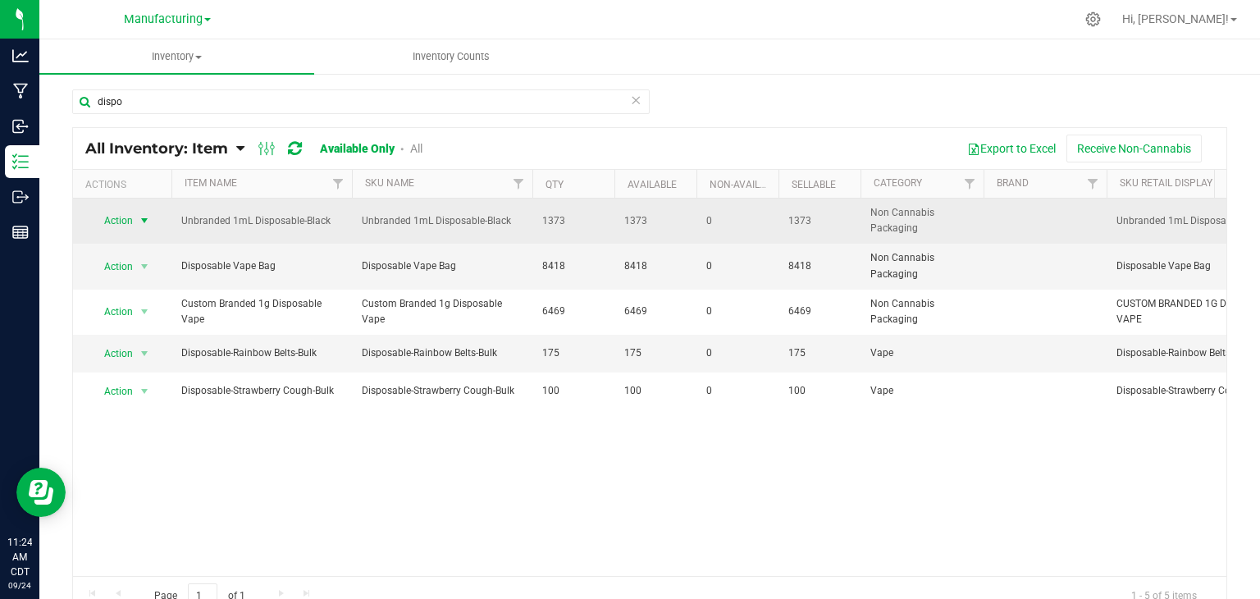
click at [144, 222] on span "select" at bounding box center [144, 220] width 13 height 13
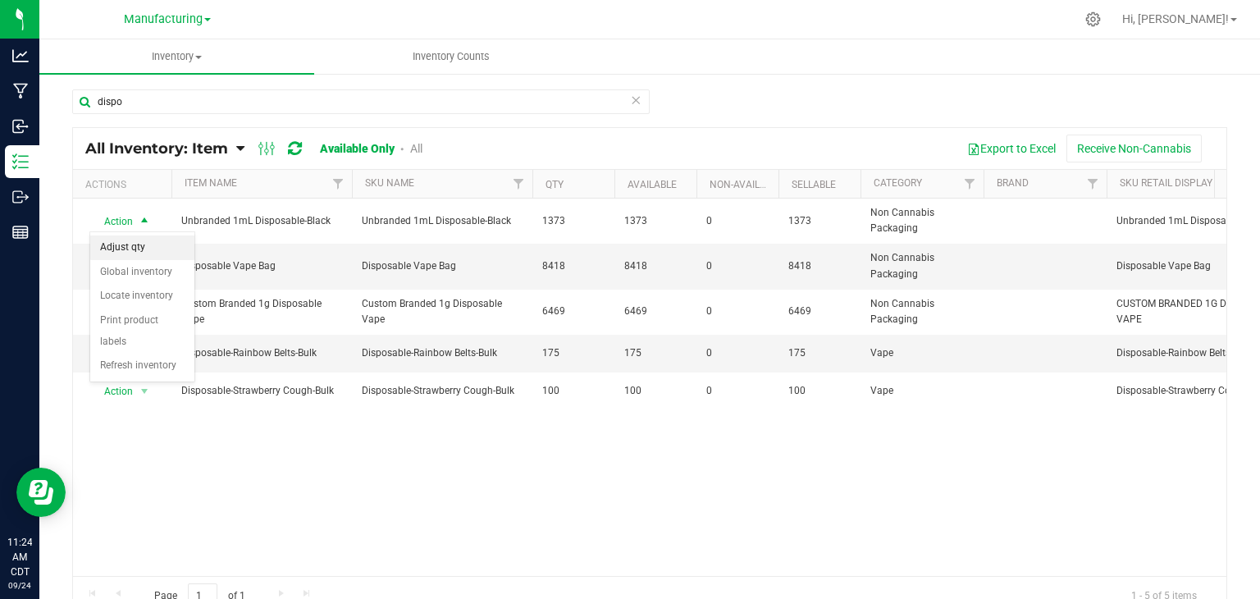
click at [141, 243] on li "Adjust qty" at bounding box center [142, 248] width 104 height 25
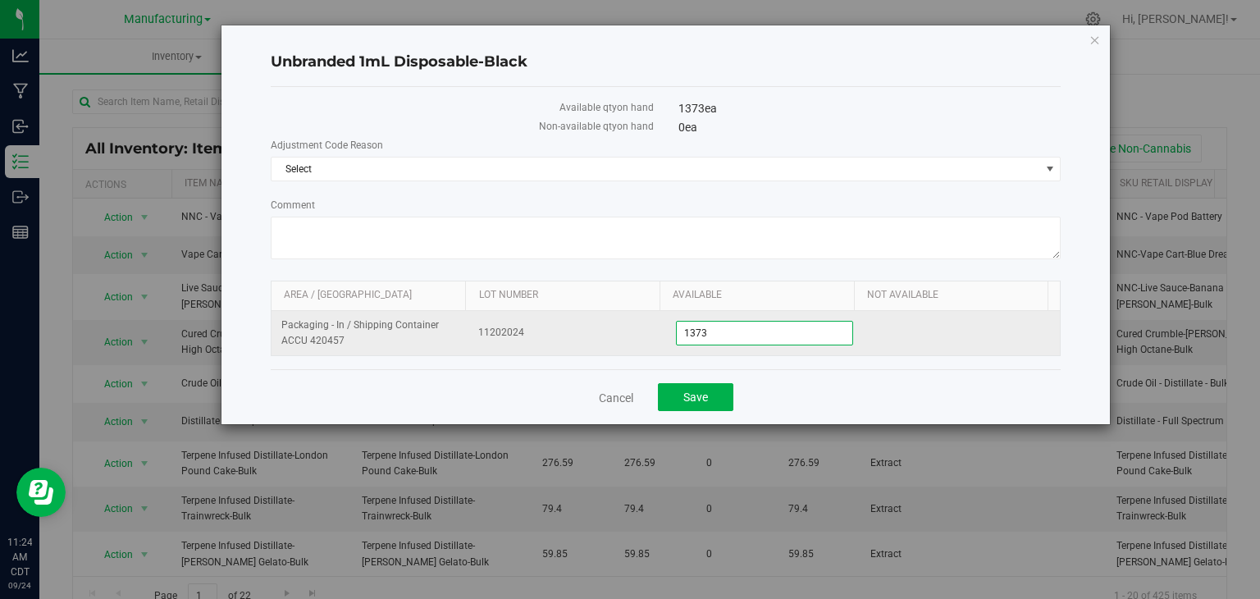
click at [723, 330] on span "1,373 1373" at bounding box center [764, 333] width 177 height 25
type input "1363"
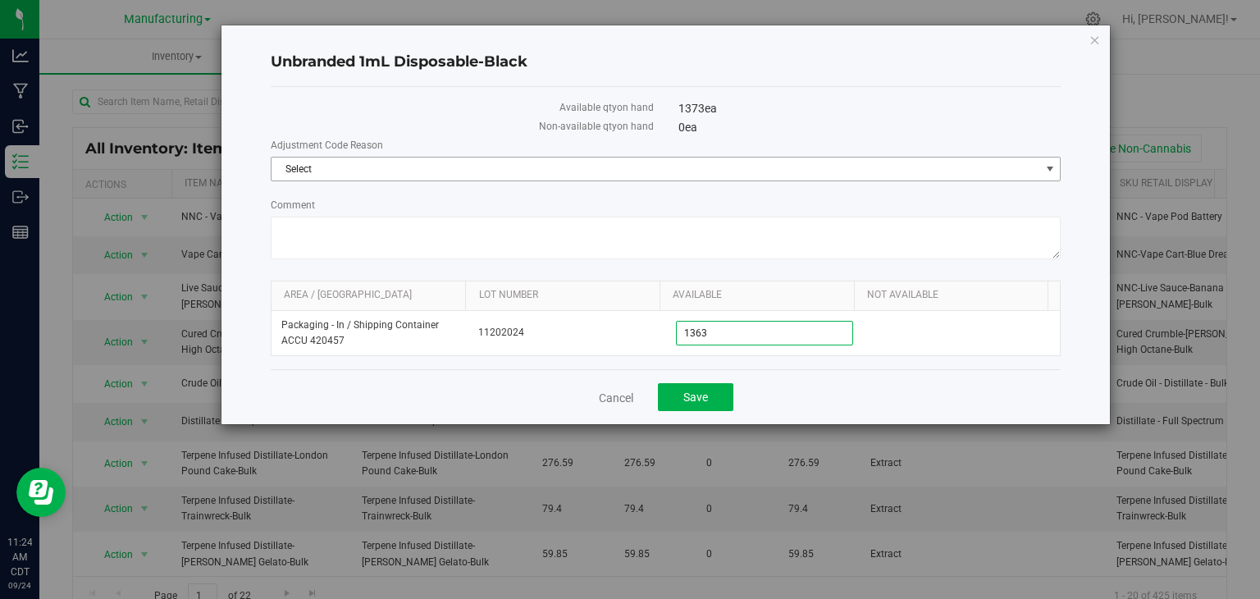
type input "1,363"
click at [365, 167] on span "Select" at bounding box center [656, 169] width 769 height 23
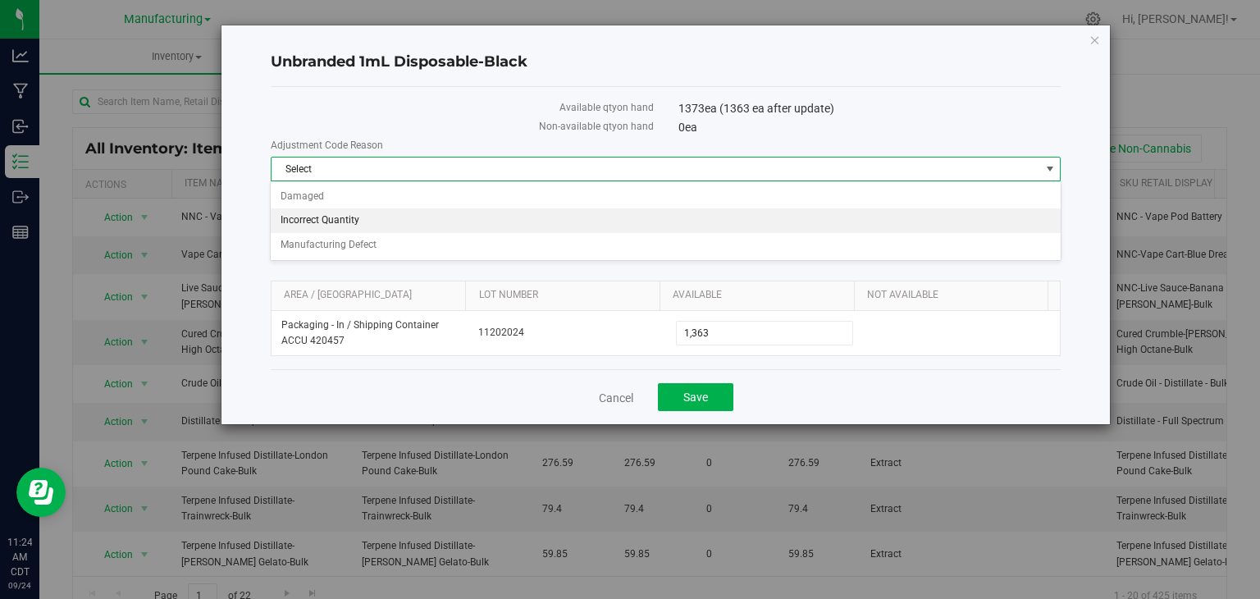
click at [355, 217] on li "Incorrect Quantity" at bounding box center [665, 220] width 789 height 25
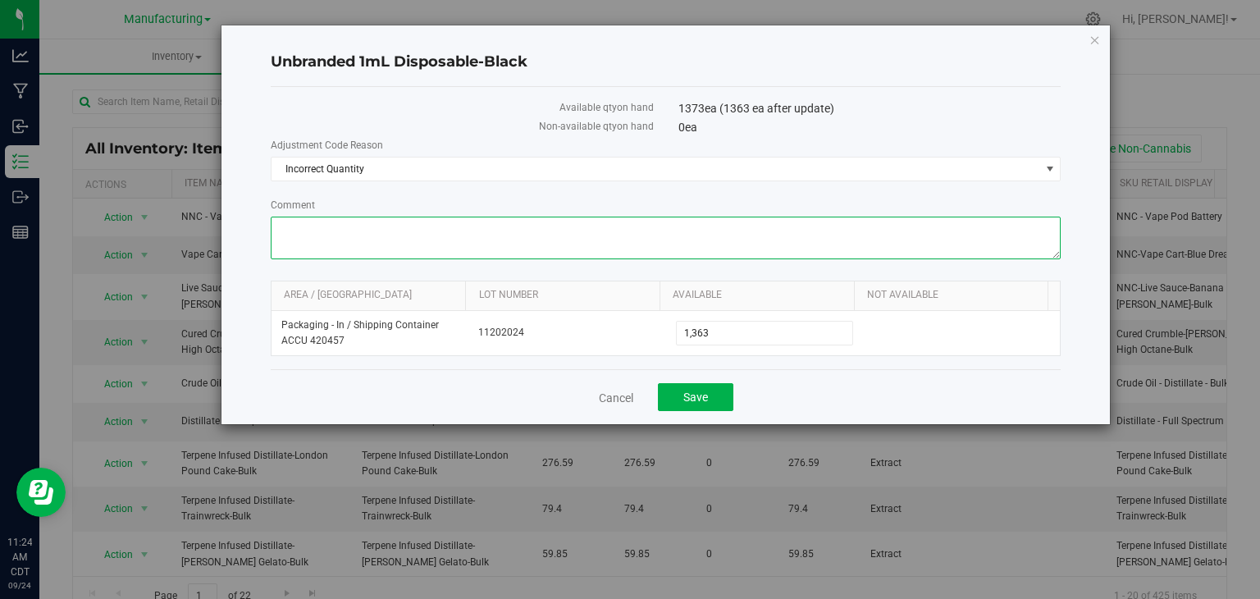
drag, startPoint x: 359, startPoint y: 237, endPoint x: 455, endPoint y: 112, distance: 157.4
click at [455, 112] on div "Available qty on hand 1373 ea (1363 ea after update) Non-available qty on hand …" at bounding box center [666, 228] width 791 height 282
type textarea "did inventory count on this package in all areas [DATE]"
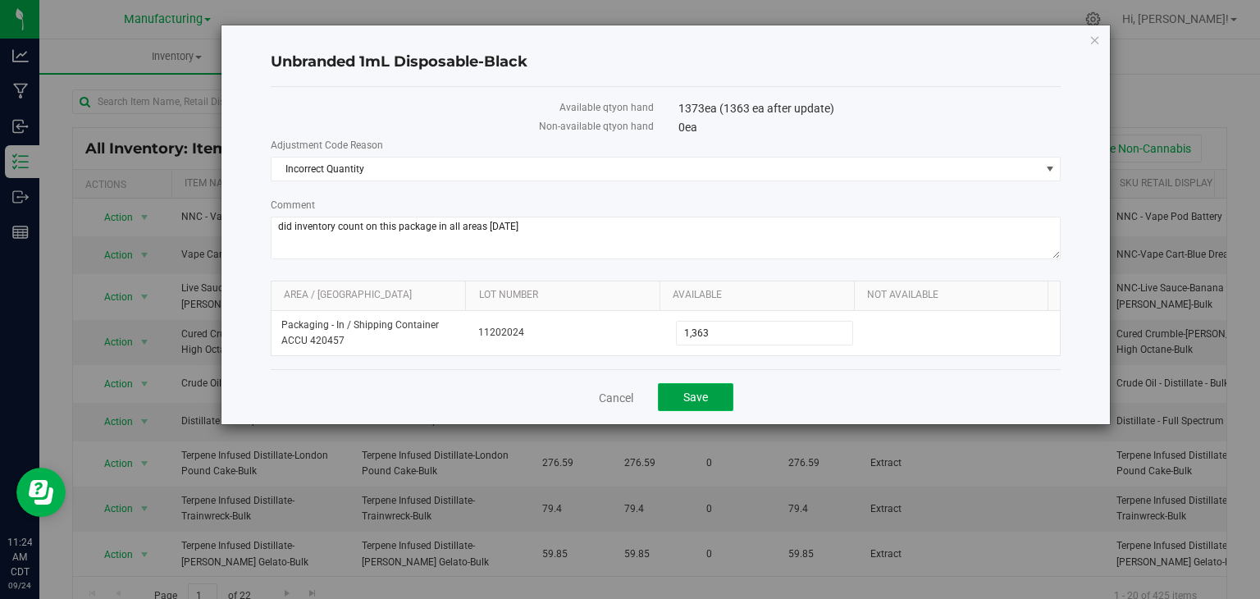
click at [709, 394] on button "Save" at bounding box center [695, 397] width 75 height 28
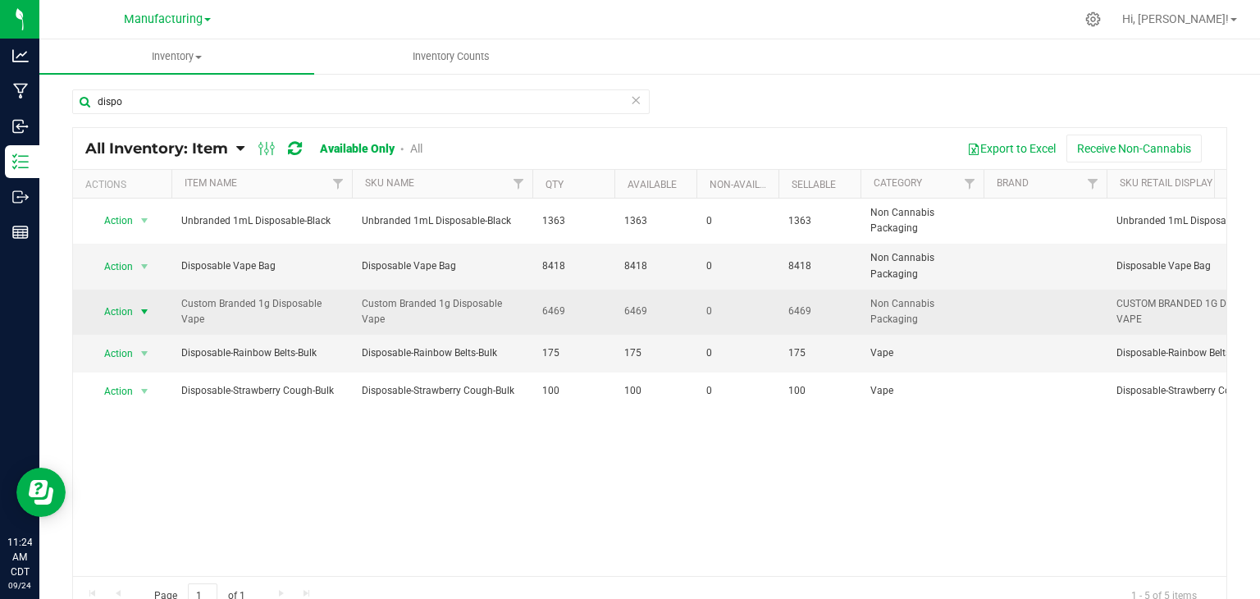
click at [145, 307] on span "select" at bounding box center [144, 311] width 13 height 13
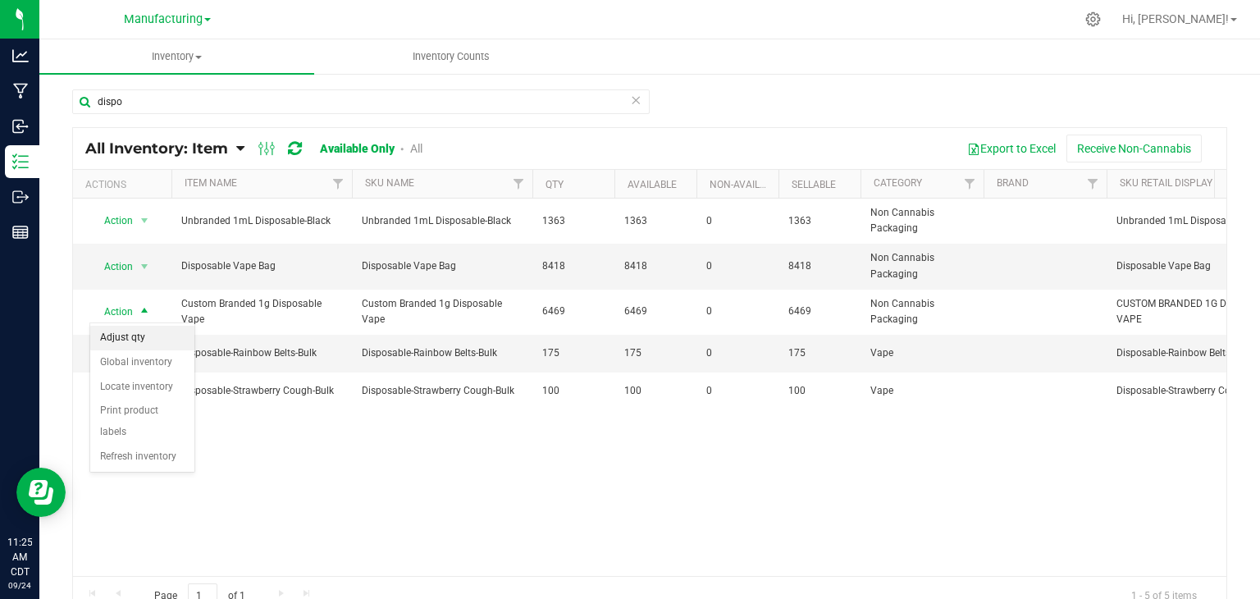
click at [141, 337] on li "Adjust qty" at bounding box center [142, 338] width 104 height 25
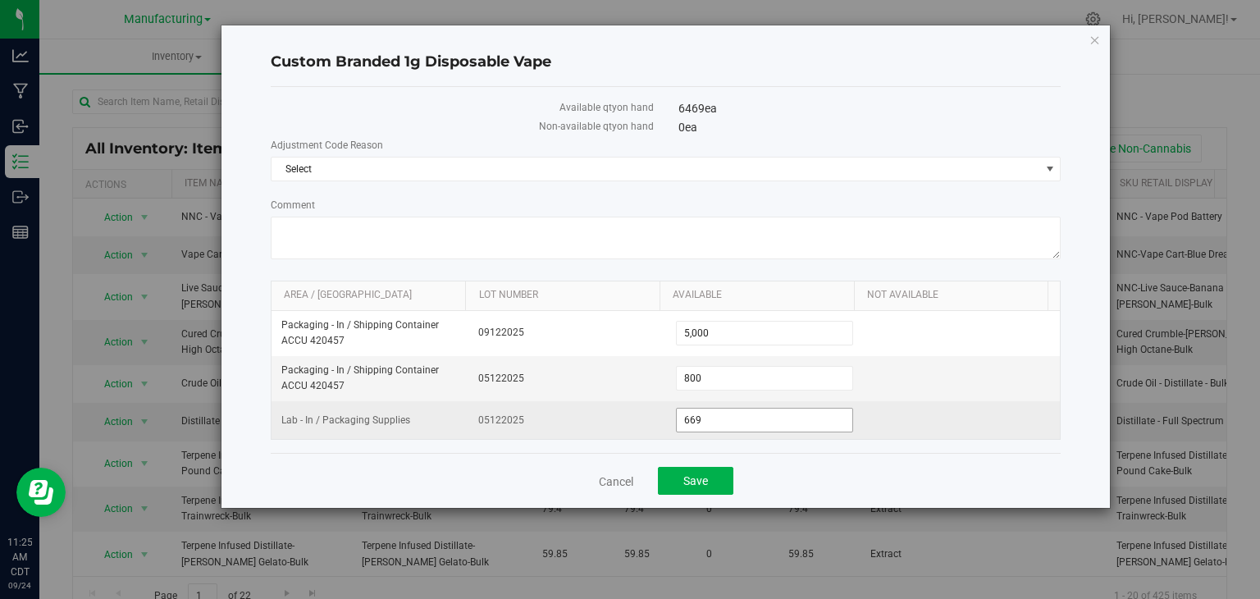
click at [710, 413] on span "669 669" at bounding box center [764, 420] width 177 height 25
type input "667"
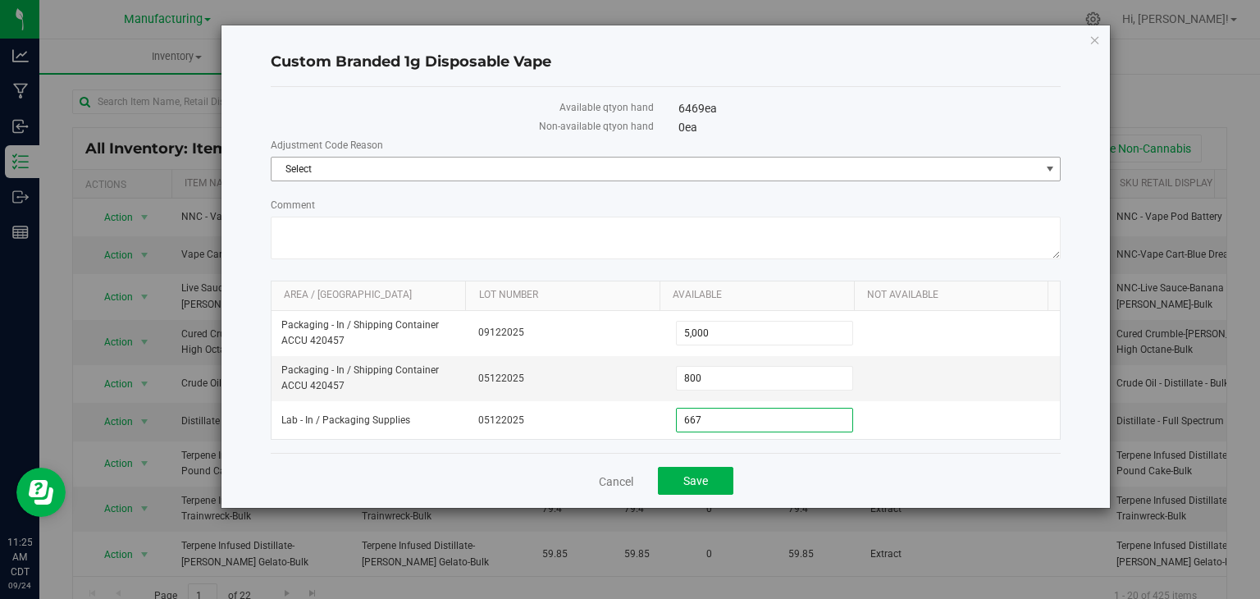
type input "667"
click at [391, 172] on span "Select" at bounding box center [656, 169] width 769 height 23
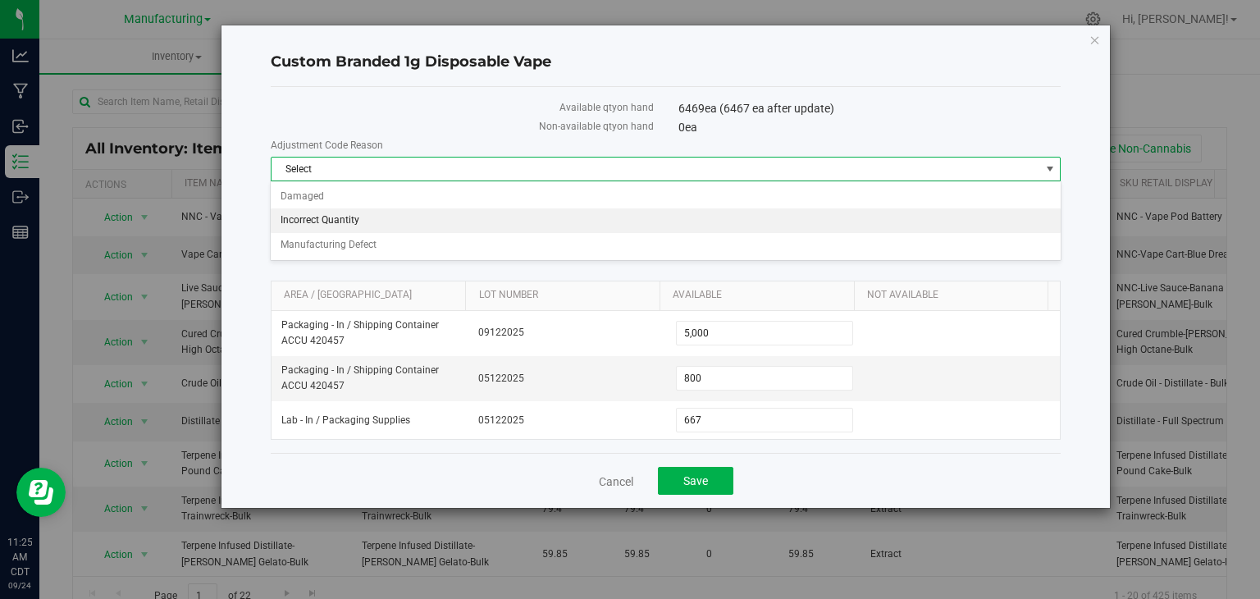
click at [371, 221] on li "Incorrect Quantity" at bounding box center [665, 220] width 789 height 25
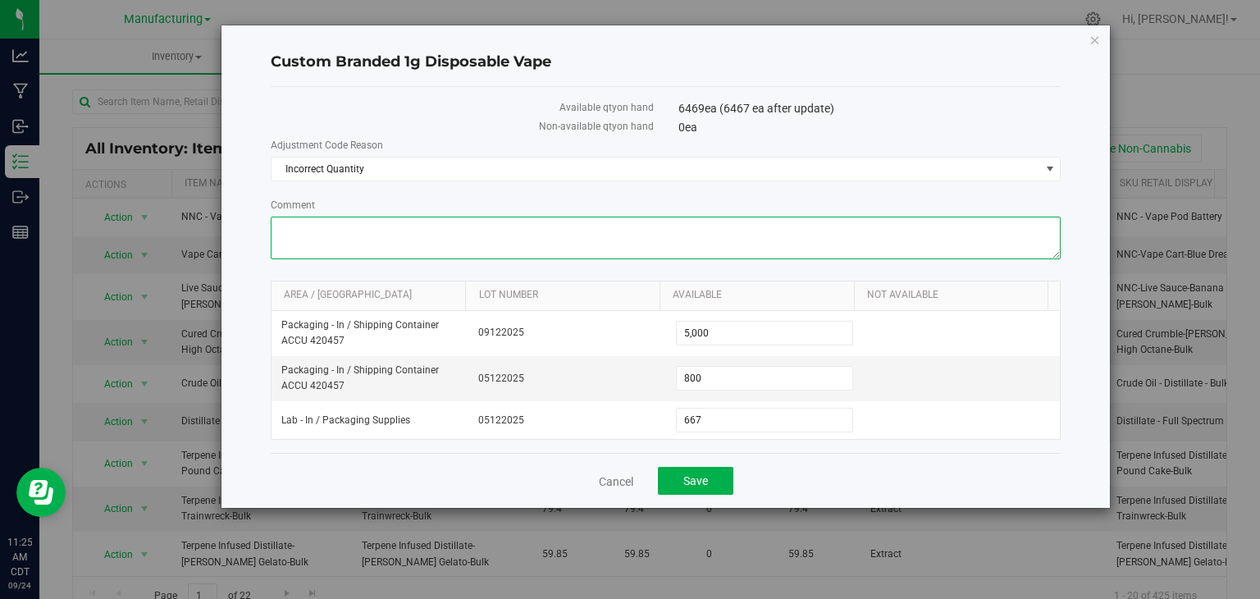
click at [371, 230] on textarea "Comment" at bounding box center [666, 238] width 791 height 43
type textarea "did inventory count on this package in all areas [DATE]"
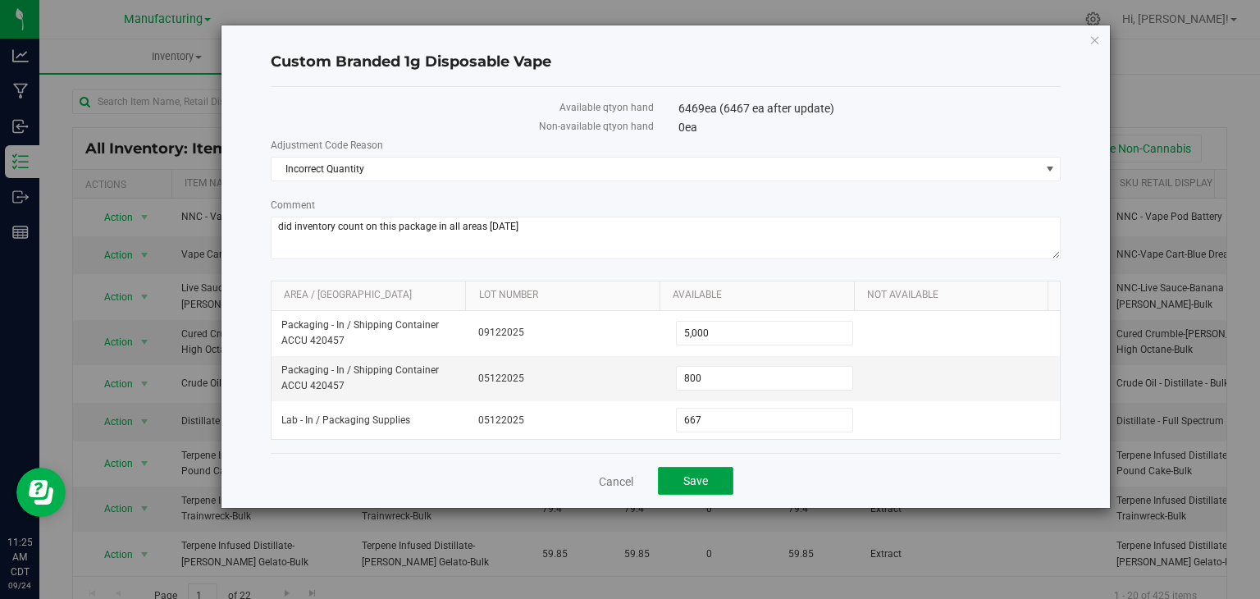
click at [707, 477] on span "Save" at bounding box center [696, 480] width 25 height 13
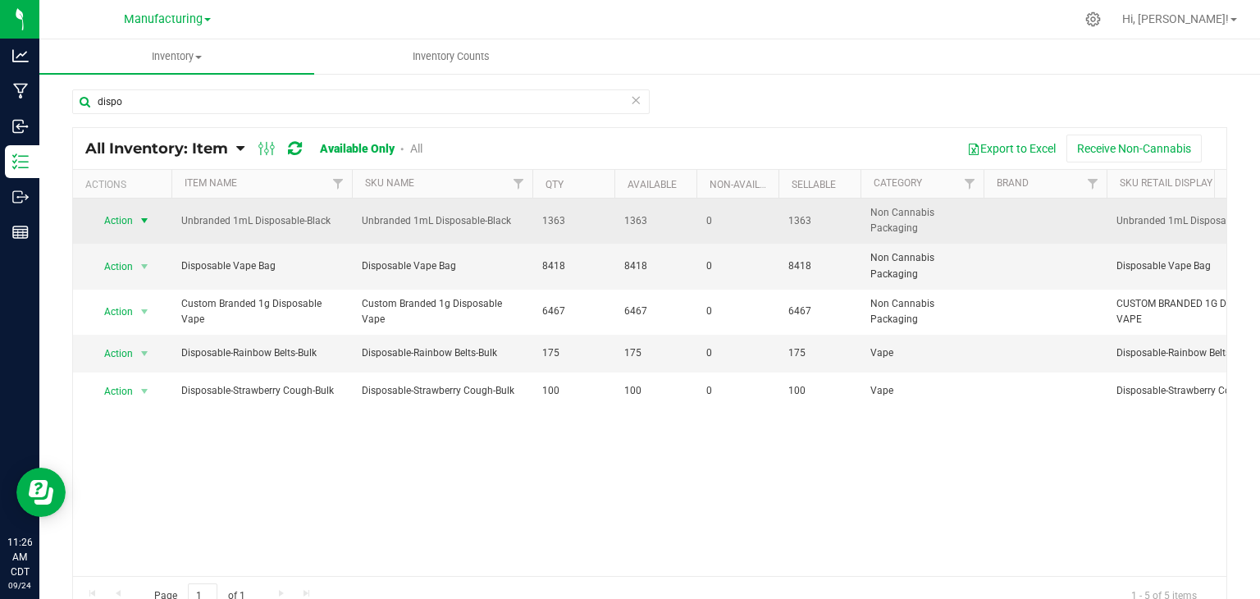
click at [143, 214] on span "select" at bounding box center [144, 220] width 13 height 13
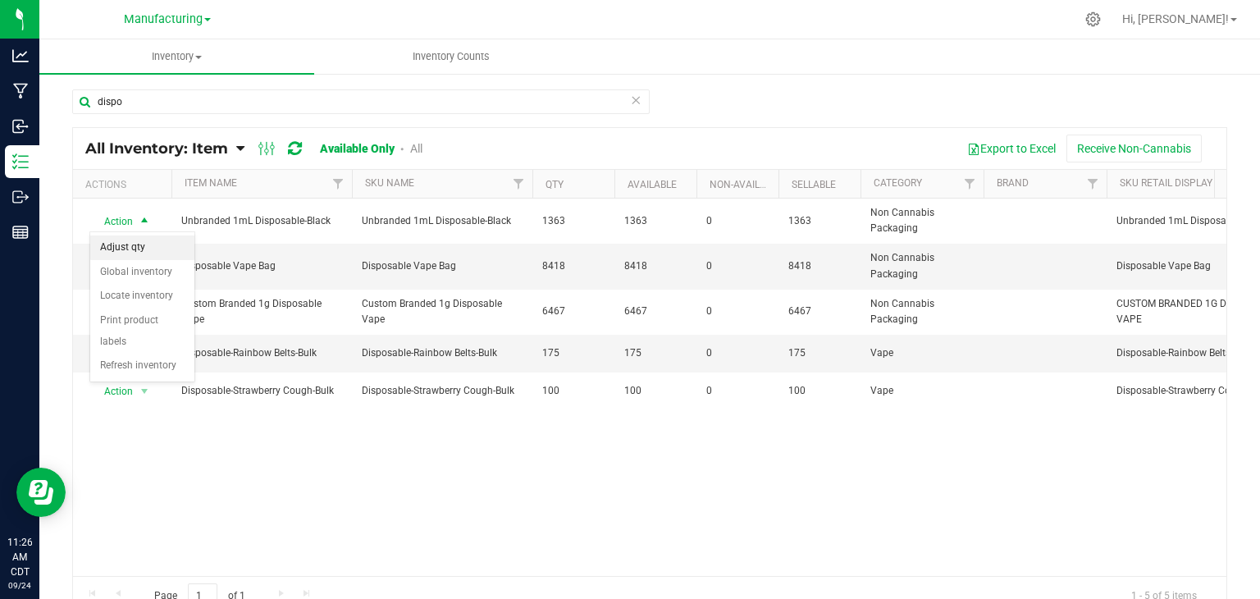
click at [133, 243] on li "Adjust qty" at bounding box center [142, 248] width 104 height 25
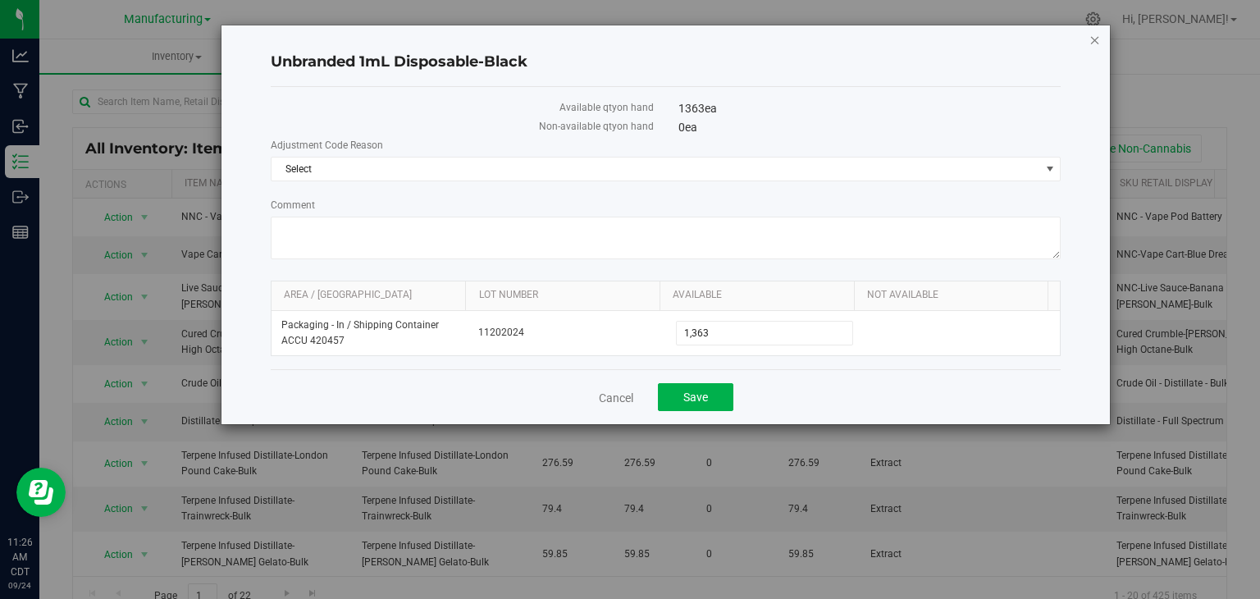
click at [1093, 39] on icon "button" at bounding box center [1095, 40] width 11 height 20
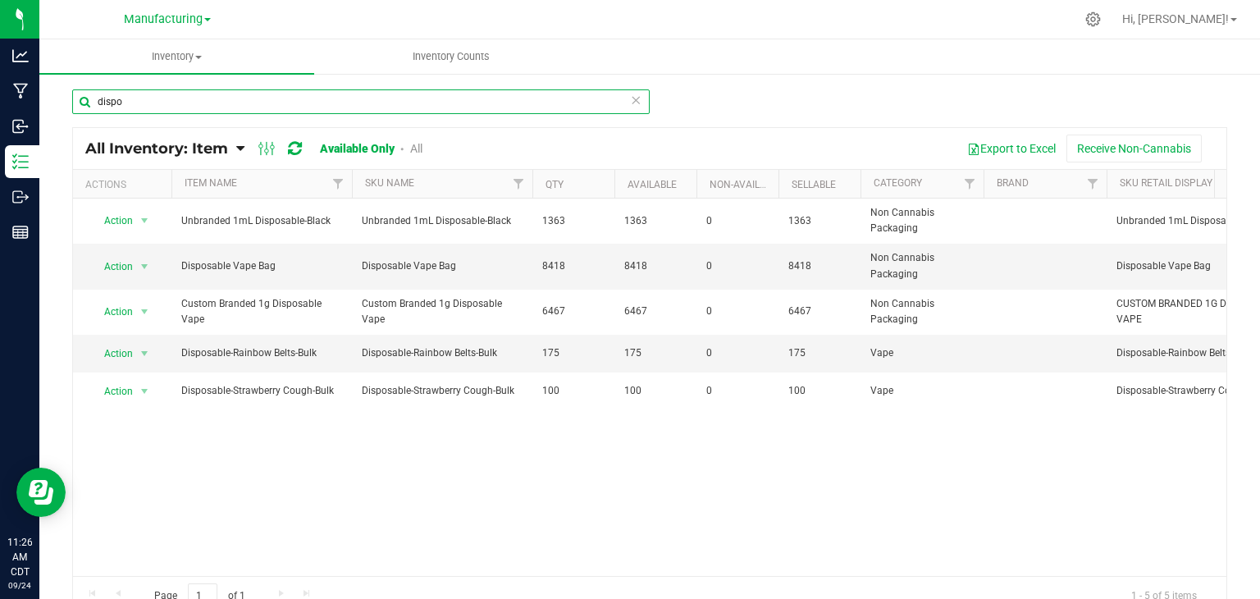
click at [125, 105] on input "dispo" at bounding box center [361, 101] width 578 height 25
type input "d"
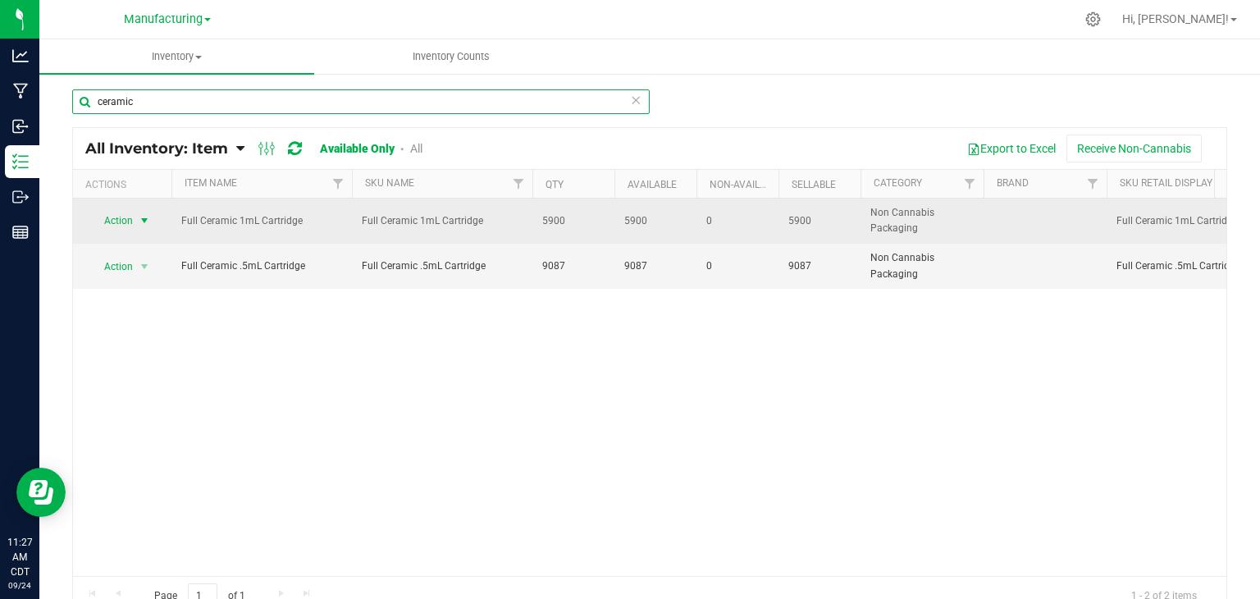
type input "ceramic"
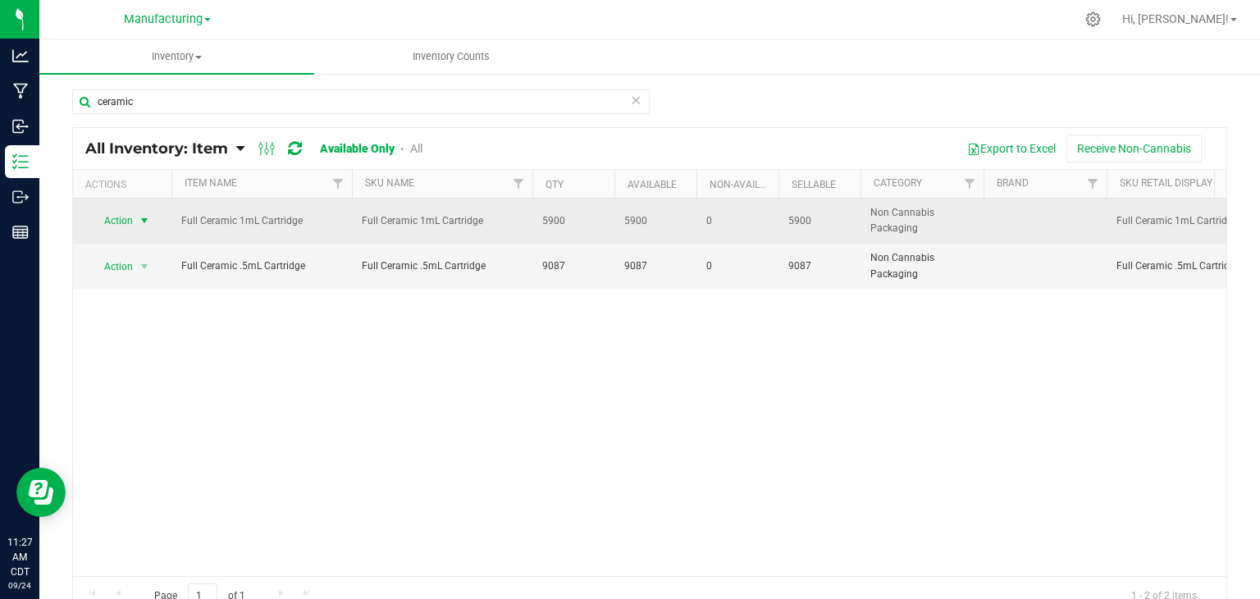
click at [147, 218] on span "select" at bounding box center [144, 220] width 13 height 13
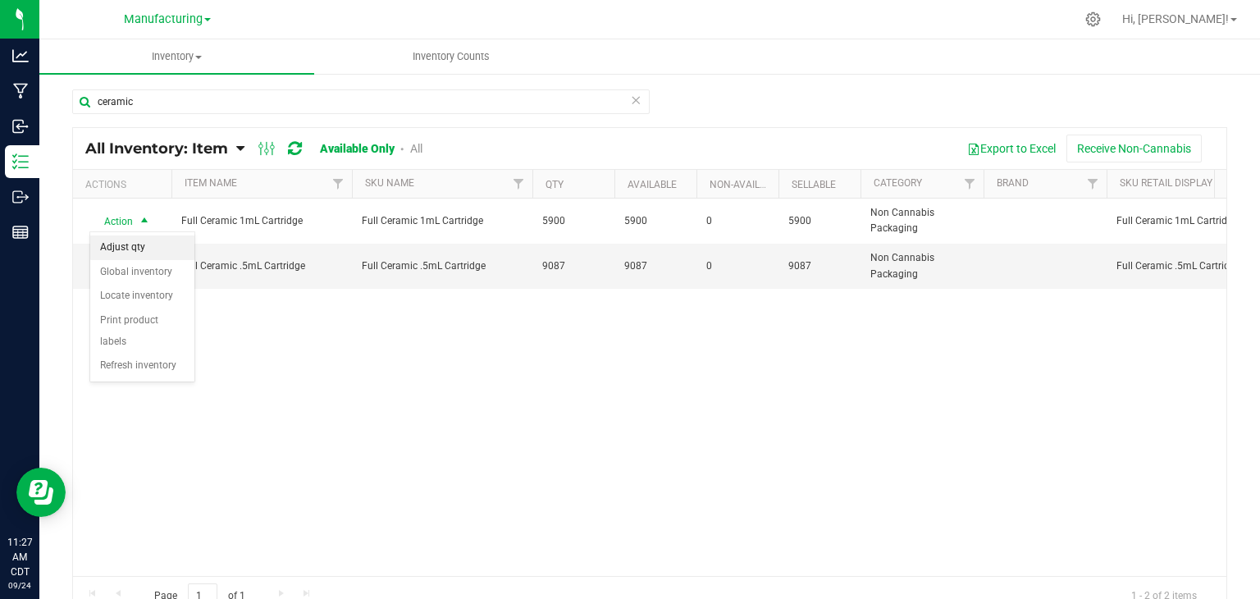
click at [147, 240] on li "Adjust qty" at bounding box center [142, 248] width 104 height 25
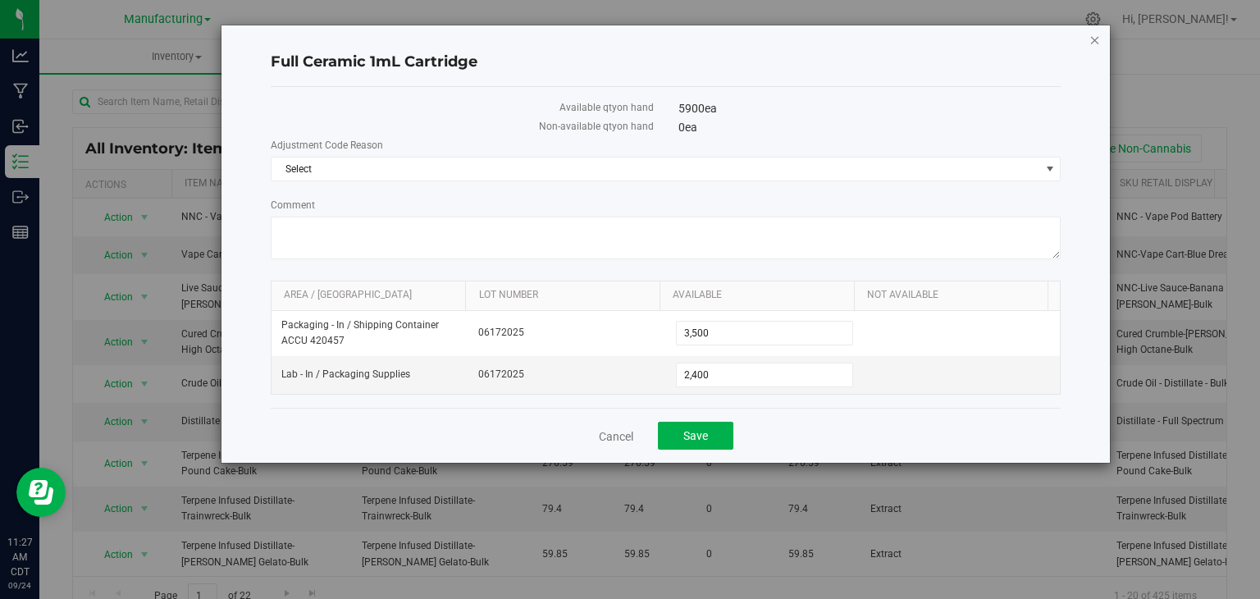
click at [1095, 40] on icon "button" at bounding box center [1095, 40] width 11 height 20
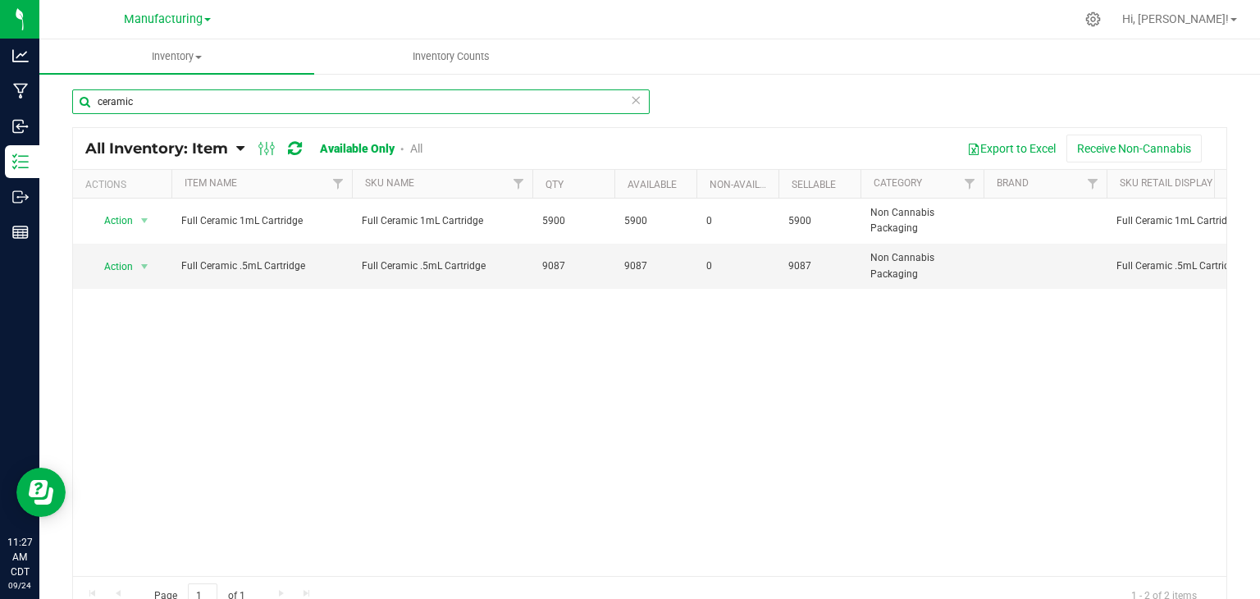
click at [153, 102] on input "ceramic" at bounding box center [361, 101] width 578 height 25
type input "c"
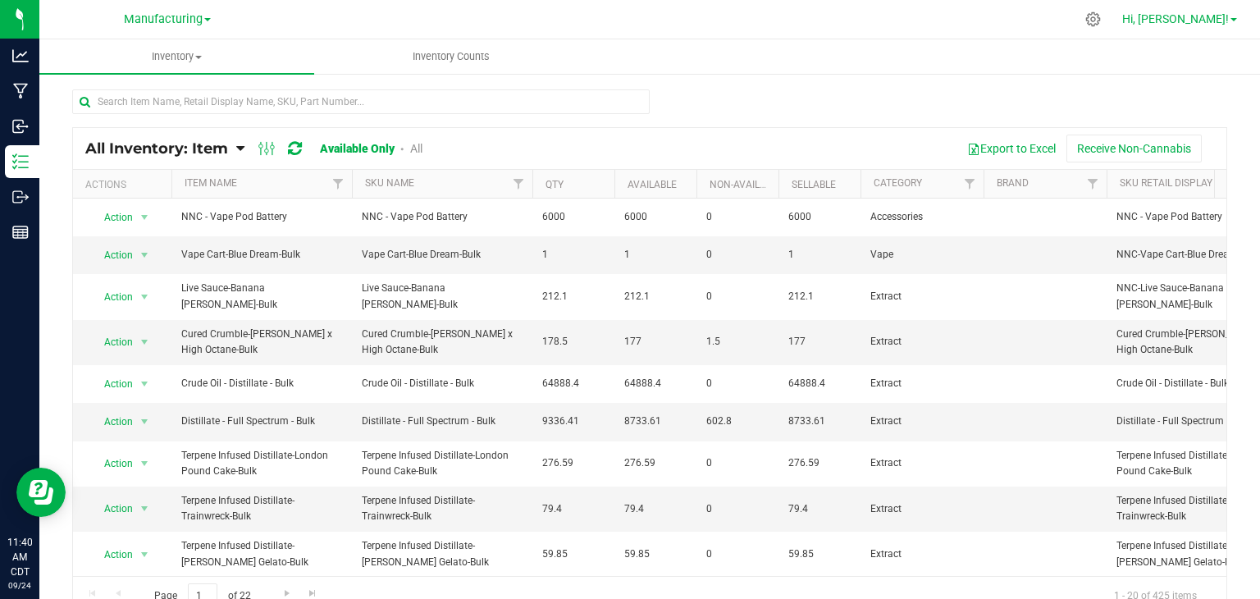
click at [1218, 16] on span "Hi, [PERSON_NAME]!" at bounding box center [1176, 18] width 107 height 13
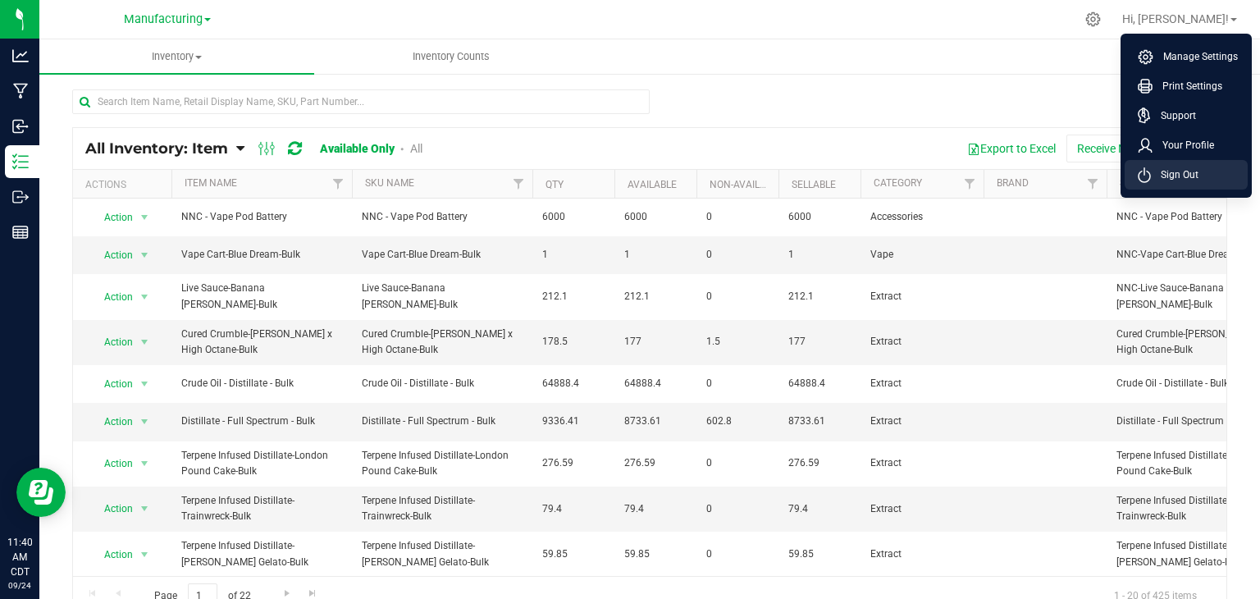
click at [1183, 162] on li "Sign Out" at bounding box center [1186, 175] width 123 height 30
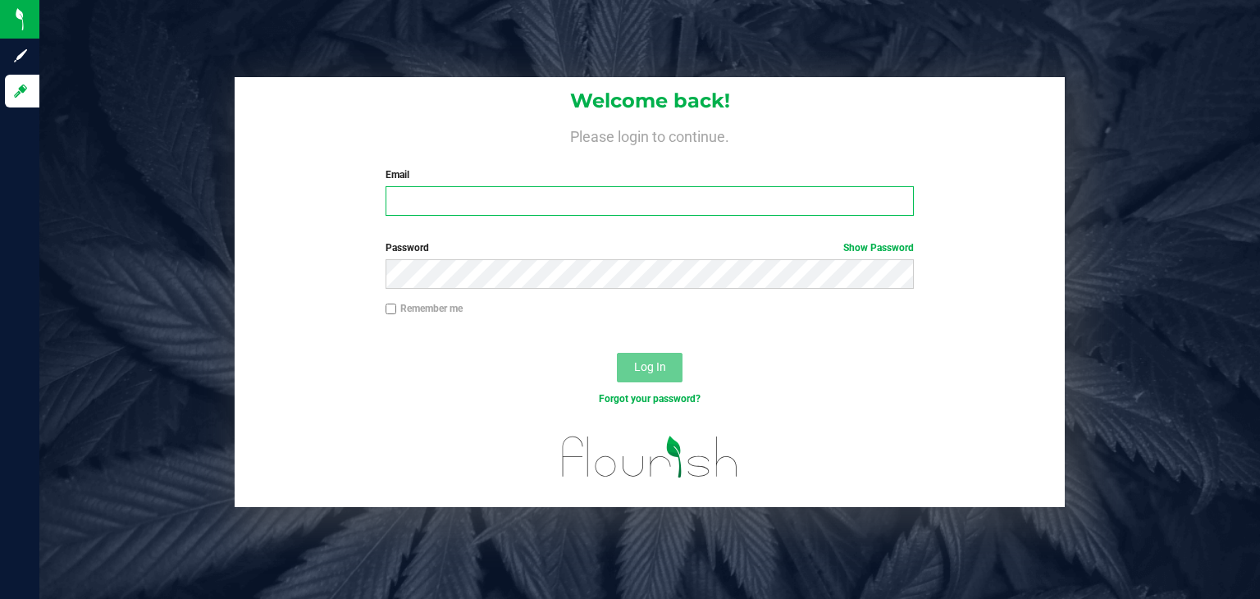
type input "[PERSON_NAME][EMAIL_ADDRESS][PERSON_NAME][DOMAIN_NAME]"
